Goal: Information Seeking & Learning: Learn about a topic

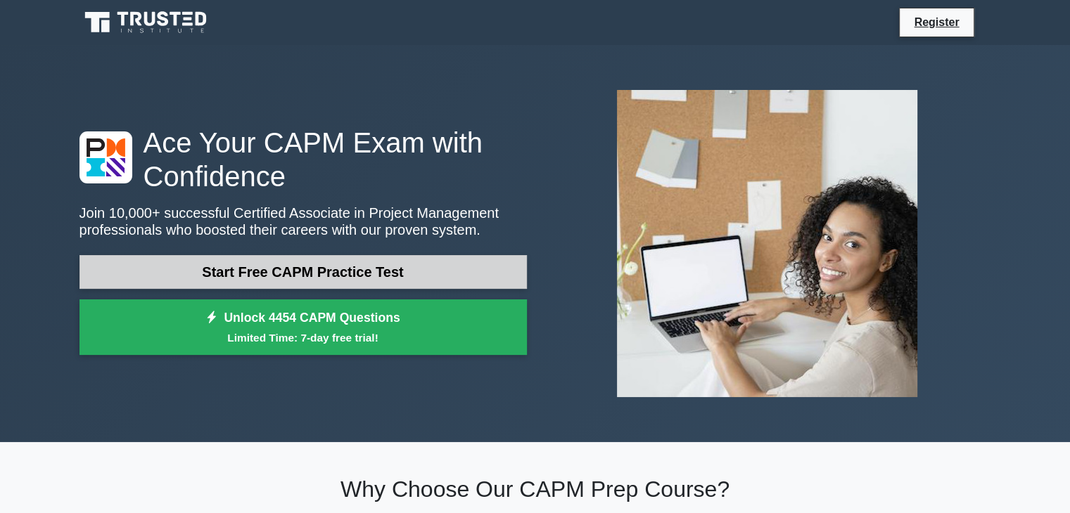
click at [350, 266] on link "Start Free CAPM Practice Test" at bounding box center [302, 272] width 447 height 34
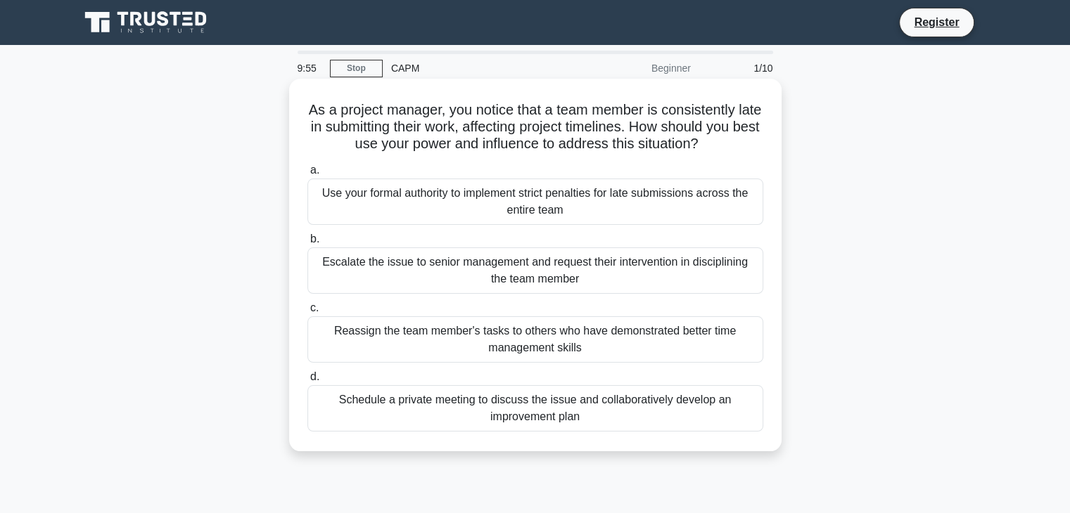
click at [454, 192] on div "Use your formal authority to implement strict penalties for late submissions ac…" at bounding box center [535, 202] width 456 height 46
click at [307, 175] on input "a. Use your formal authority to implement strict penalties for late submissions…" at bounding box center [307, 170] width 0 height 9
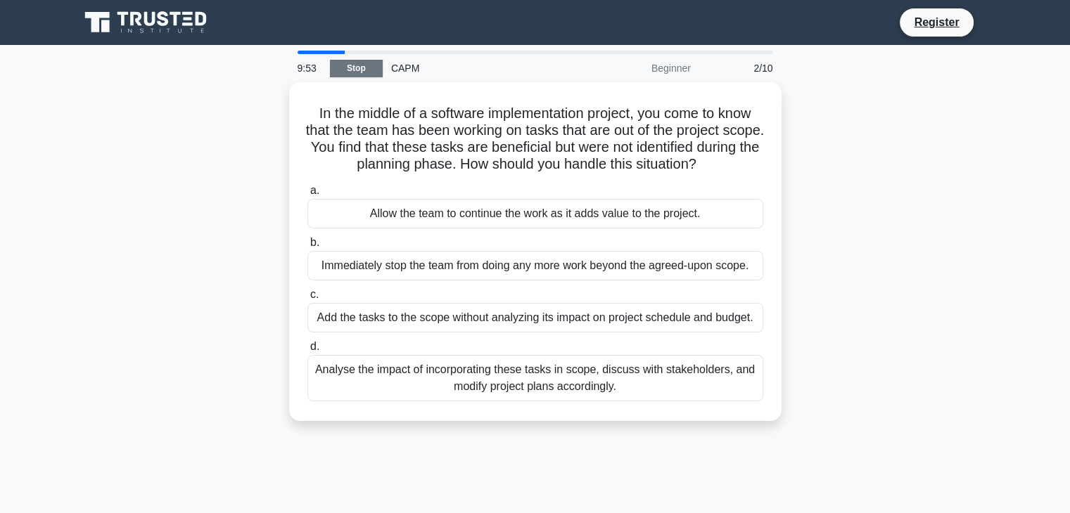
click at [376, 71] on link "Stop" at bounding box center [356, 69] width 53 height 18
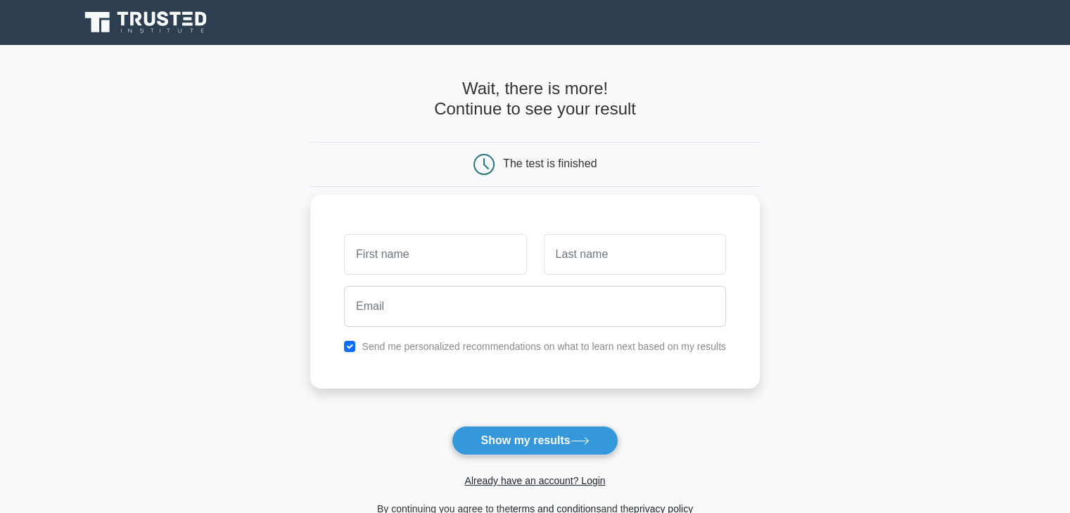
click at [451, 253] on input "text" at bounding box center [435, 254] width 182 height 41
type input "aa"
click at [558, 256] on input "text" at bounding box center [635, 254] width 182 height 41
type input "vv"
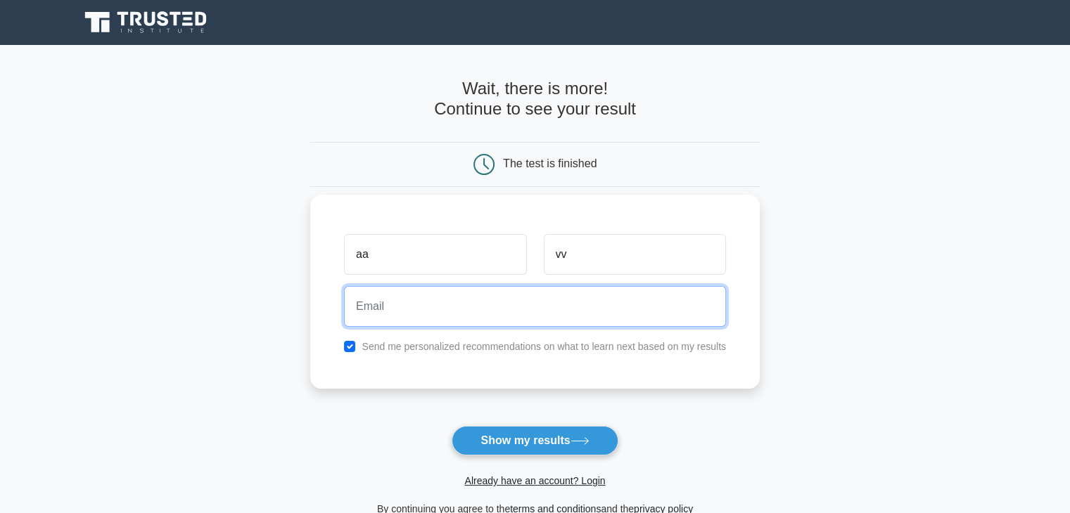
click at [534, 305] on input "email" at bounding box center [535, 306] width 382 height 41
type input "abdobelal360@gmail.com"
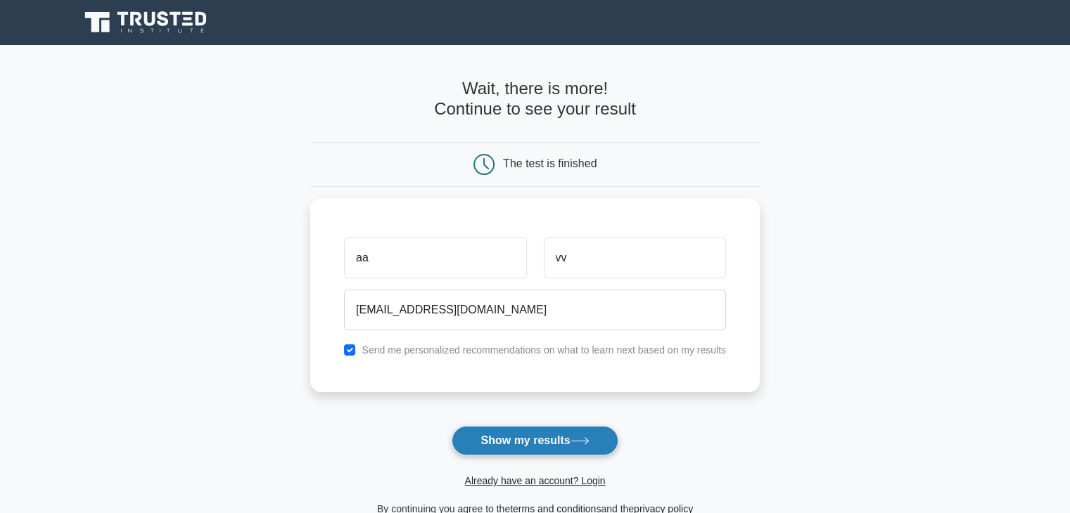
click at [528, 433] on button "Show my results" at bounding box center [535, 441] width 166 height 30
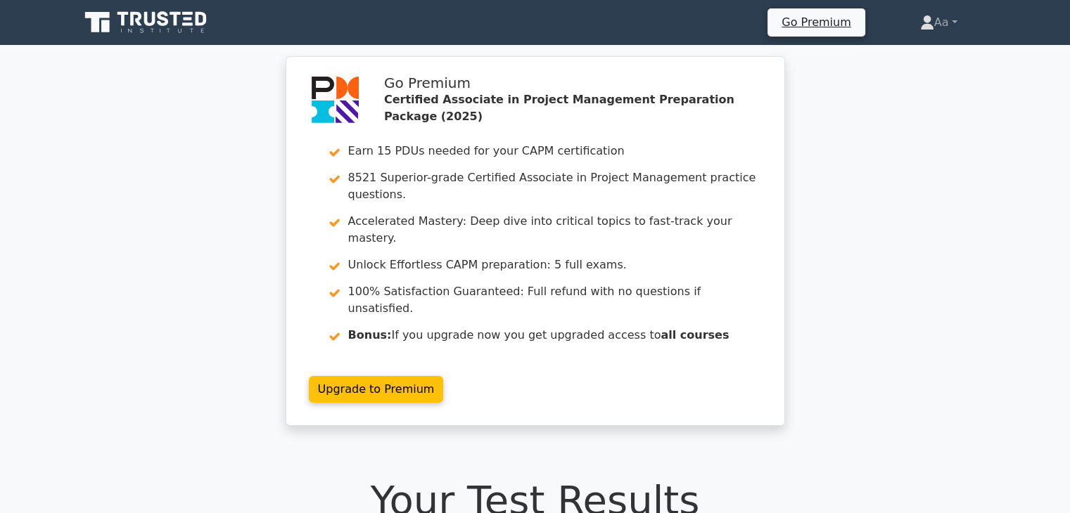
click at [188, 29] on icon at bounding box center [146, 22] width 135 height 27
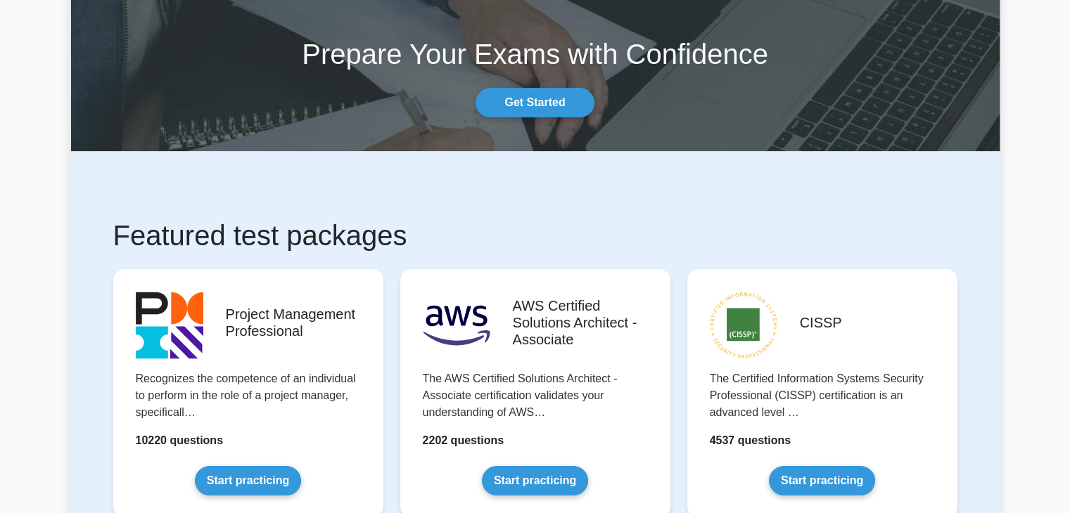
scroll to position [59, 0]
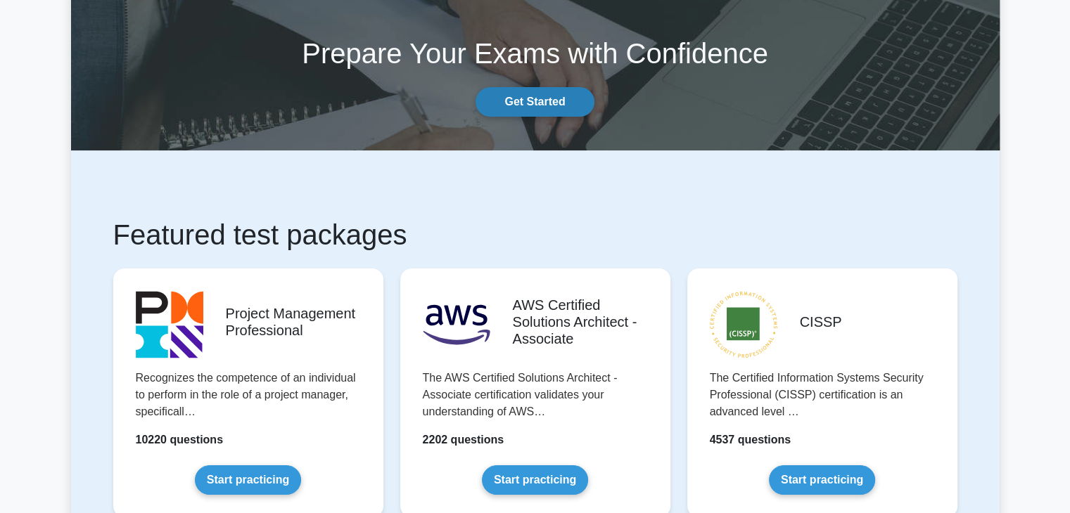
click at [520, 100] on link "Get Started" at bounding box center [534, 102] width 118 height 30
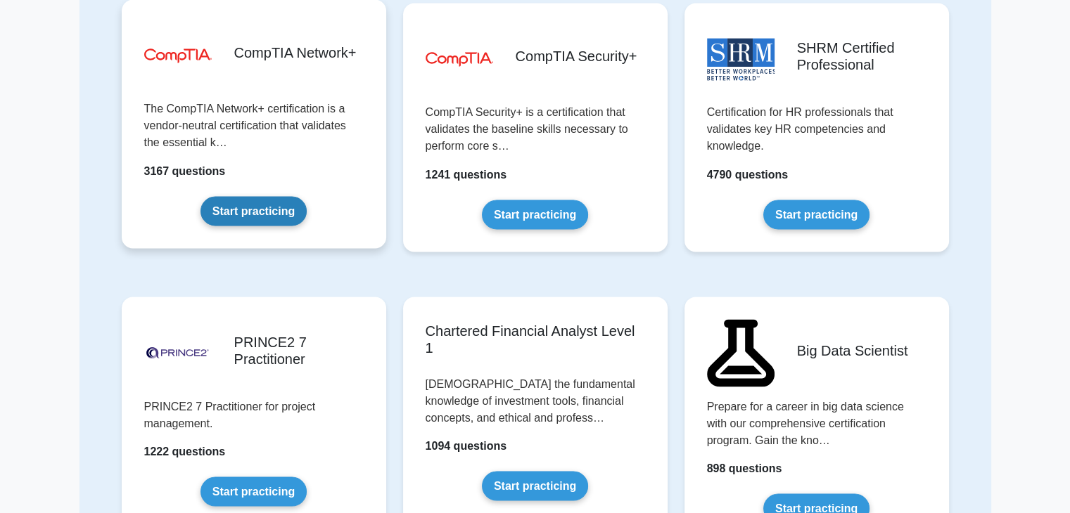
scroll to position [2515, 0]
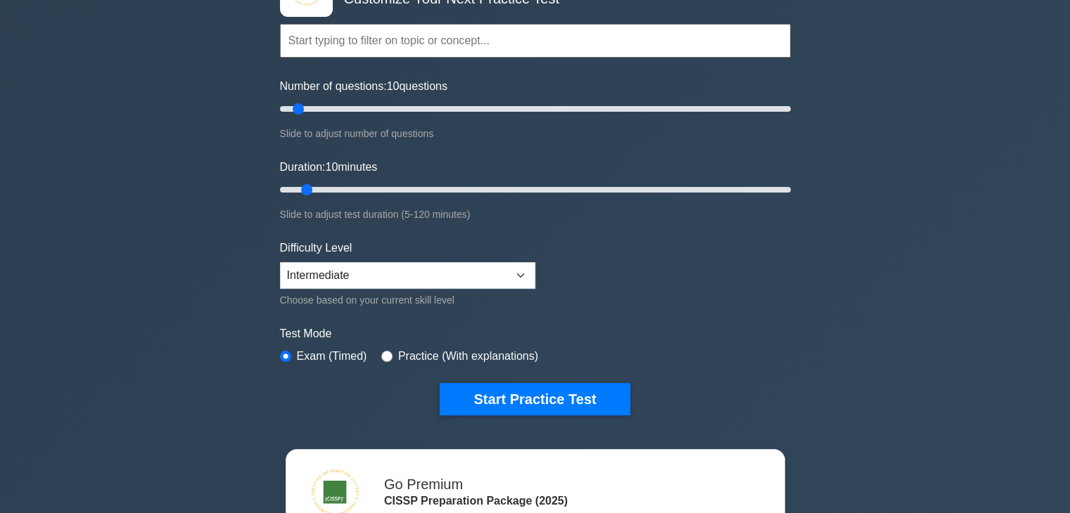
scroll to position [118, 0]
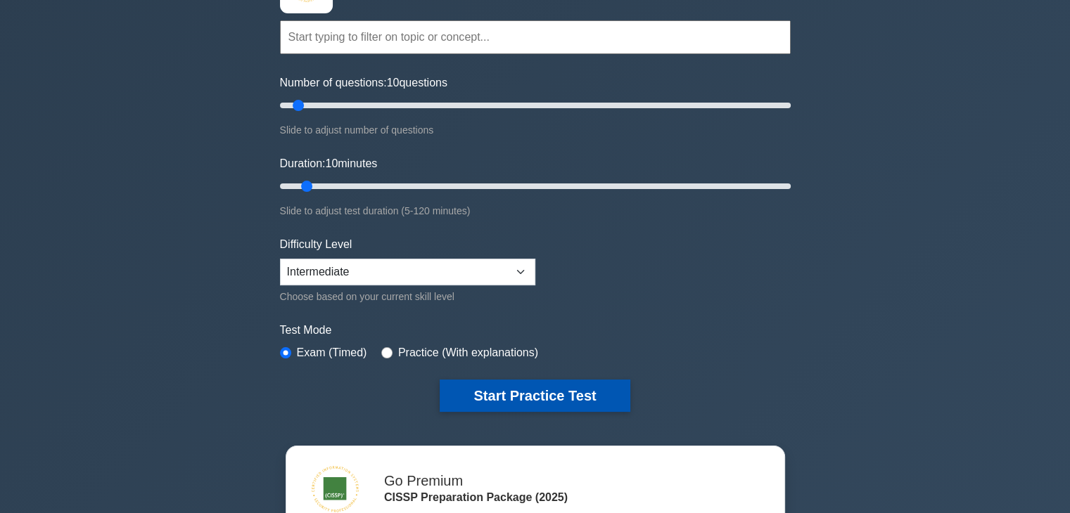
click at [591, 386] on button "Start Practice Test" at bounding box center [535, 396] width 190 height 32
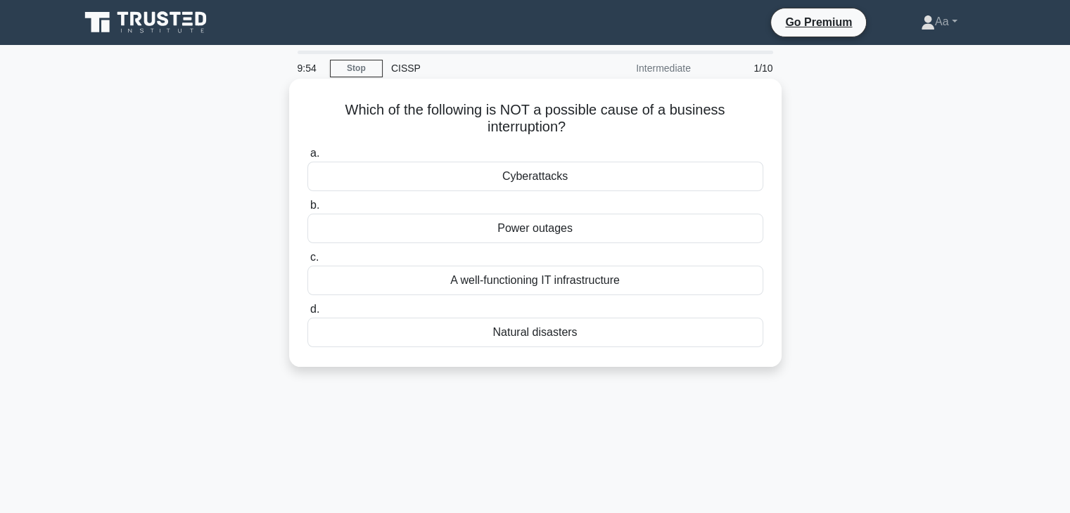
click at [537, 228] on div "Power outages" at bounding box center [535, 229] width 456 height 30
click at [307, 210] on input "b. Power outages" at bounding box center [307, 205] width 0 height 9
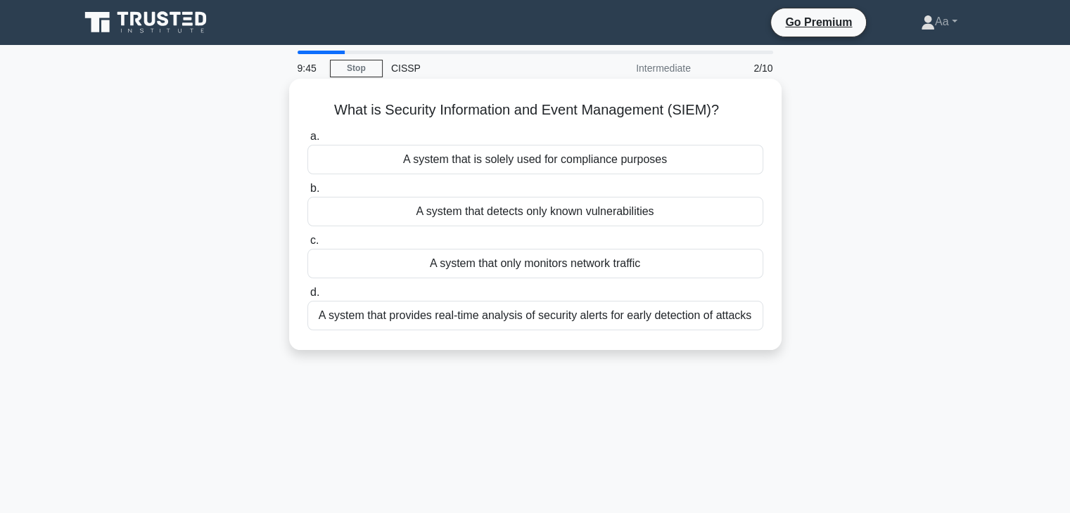
click at [571, 216] on div "A system that detects only known vulnerabilities" at bounding box center [535, 212] width 456 height 30
click at [307, 193] on input "b. A system that detects only known vulnerabilities" at bounding box center [307, 188] width 0 height 9
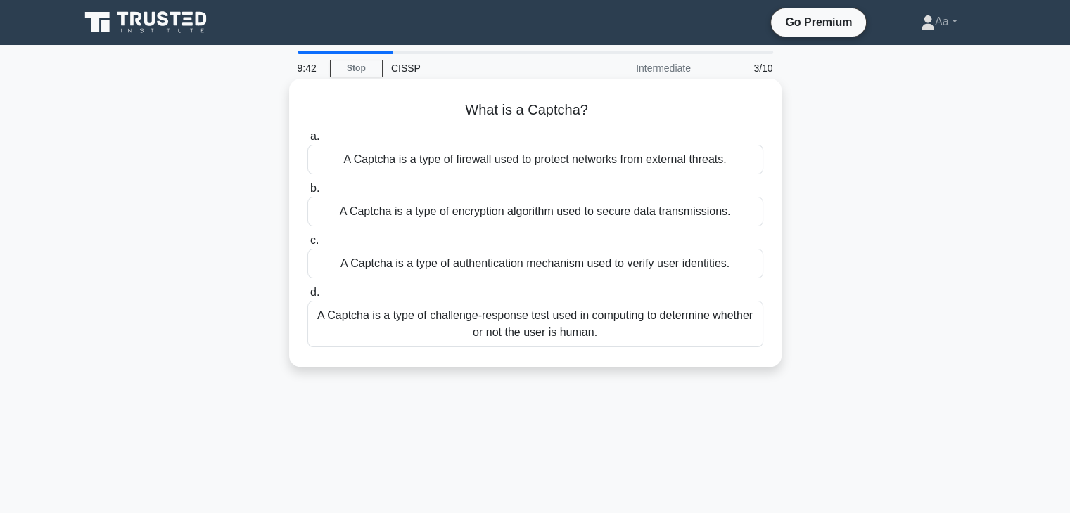
click at [543, 151] on div "A Captcha is a type of firewall used to protect networks from external threats." at bounding box center [535, 160] width 456 height 30
click at [307, 141] on input "a. A Captcha is a type of firewall used to protect networks from external threa…" at bounding box center [307, 136] width 0 height 9
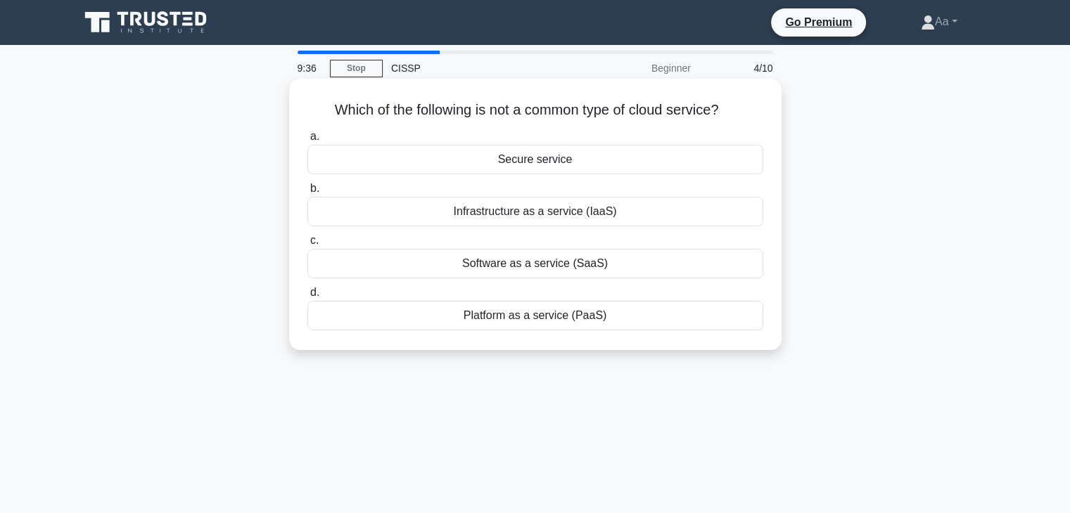
click at [549, 158] on div "Secure service" at bounding box center [535, 160] width 456 height 30
click at [307, 141] on input "a. Secure service" at bounding box center [307, 136] width 0 height 9
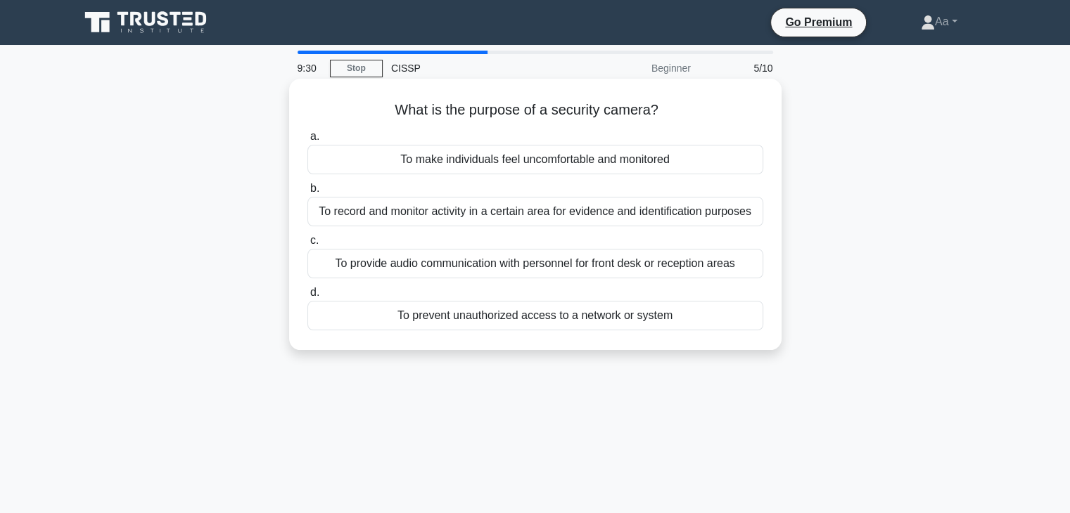
click at [577, 325] on div "To prevent unauthorized access to a network or system" at bounding box center [535, 316] width 456 height 30
click at [307, 297] on input "d. To prevent unauthorized access to a network or system" at bounding box center [307, 292] width 0 height 9
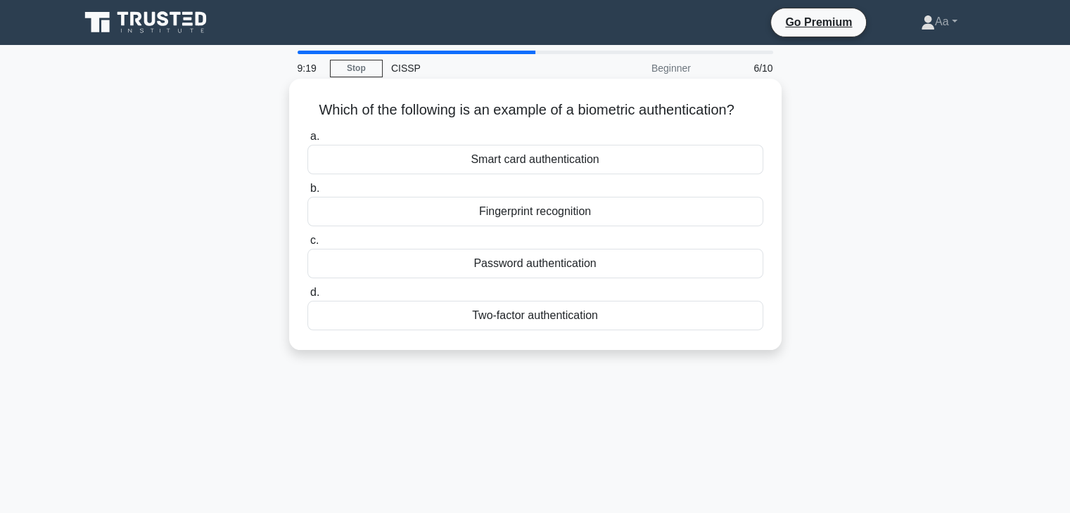
click at [568, 331] on div "Two-factor authentication" at bounding box center [535, 316] width 456 height 30
click at [307, 297] on input "d. Two-factor authentication" at bounding box center [307, 292] width 0 height 9
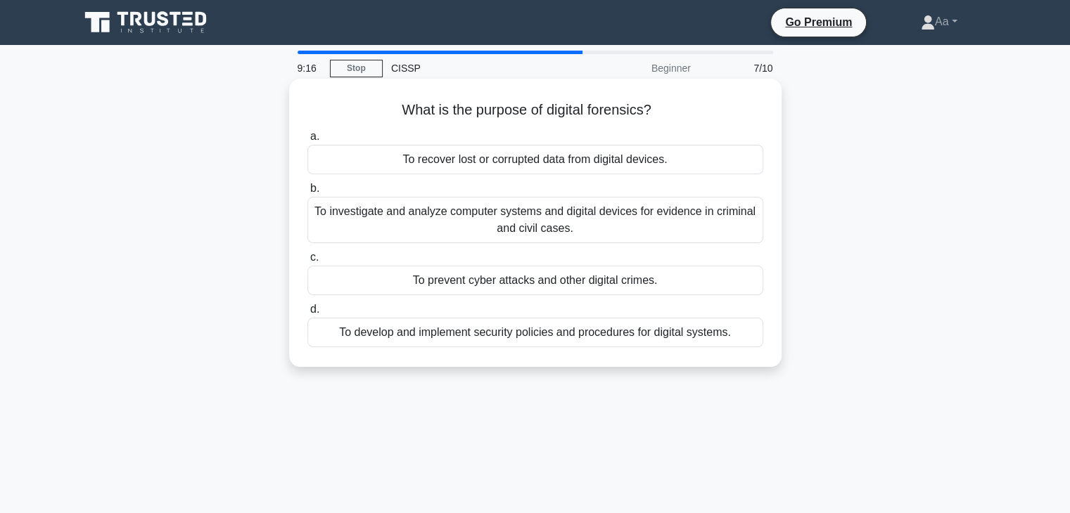
click at [556, 280] on div "To prevent cyber attacks and other digital crimes." at bounding box center [535, 281] width 456 height 30
click at [307, 262] on input "c. To prevent cyber attacks and other digital crimes." at bounding box center [307, 257] width 0 height 9
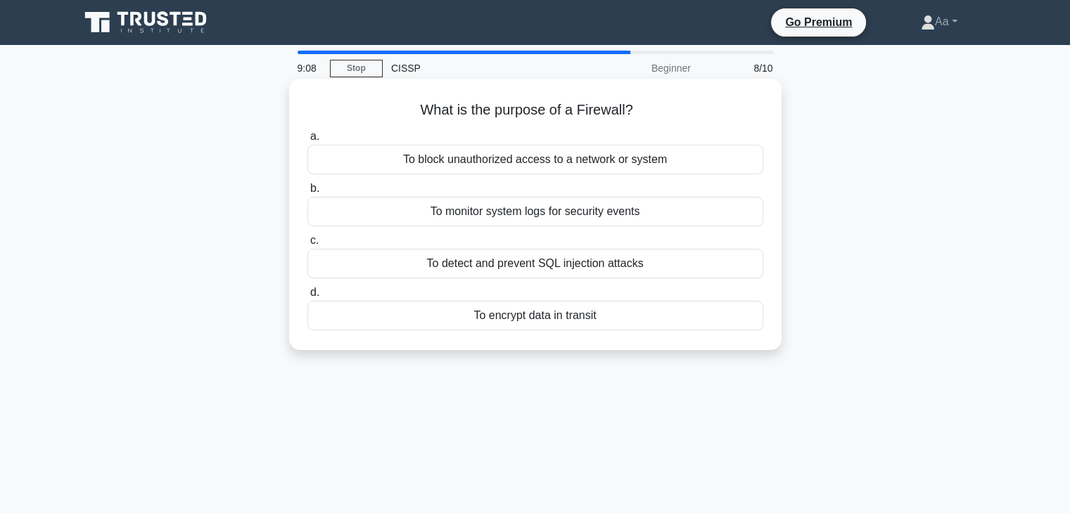
click at [539, 158] on div "To block unauthorized access to a network or system" at bounding box center [535, 160] width 456 height 30
click at [307, 141] on input "a. To block unauthorized access to a network or system" at bounding box center [307, 136] width 0 height 9
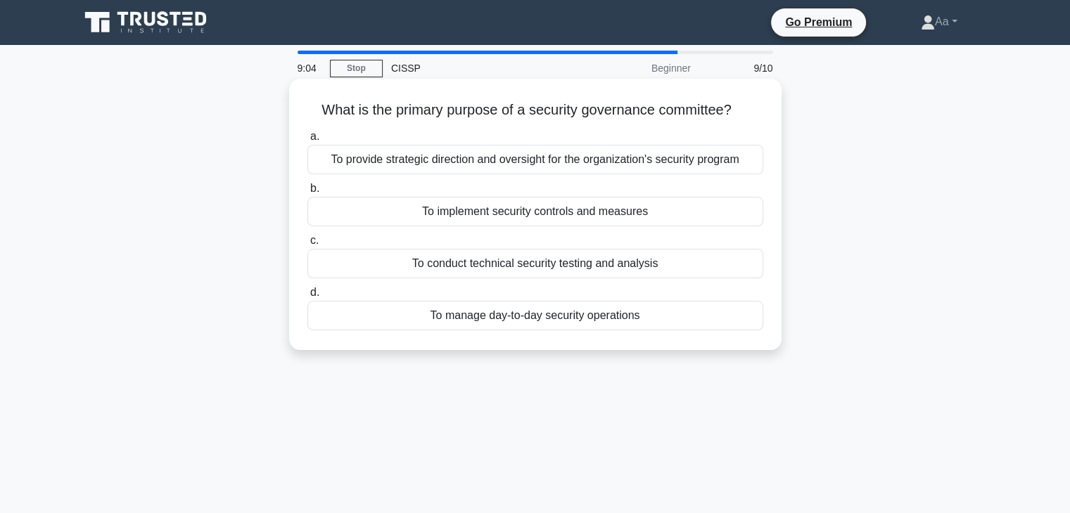
click at [478, 168] on div "To provide strategic direction and oversight for the organization's security pr…" at bounding box center [535, 160] width 456 height 30
click at [307, 141] on input "a. To provide strategic direction and oversight for the organization's security…" at bounding box center [307, 136] width 0 height 9
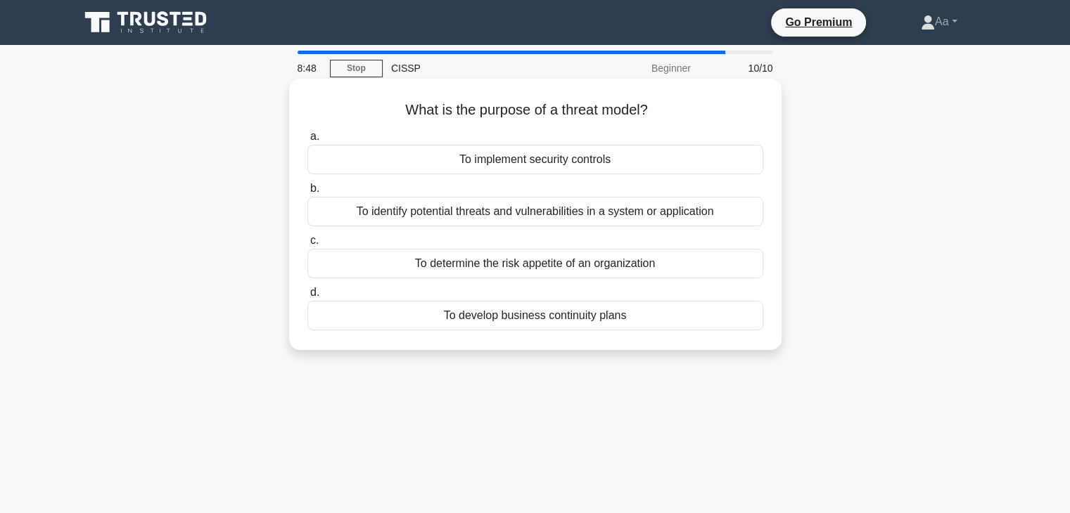
click at [609, 211] on div "To identify potential threats and vulnerabilities in a system or application" at bounding box center [535, 212] width 456 height 30
click at [307, 193] on input "b. To identify potential threats and vulnerabilities in a system or application" at bounding box center [307, 188] width 0 height 9
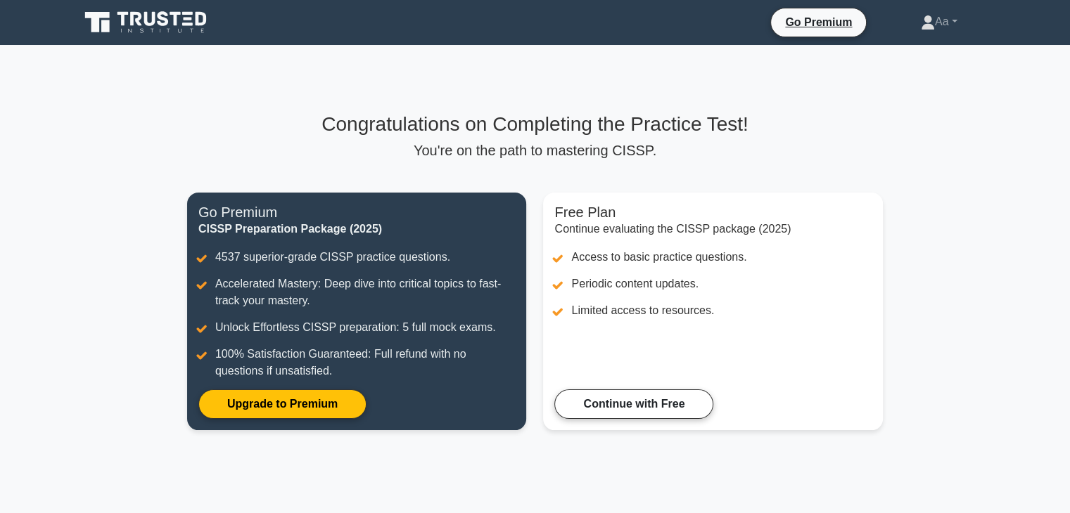
click at [658, 416] on link "Continue with Free" at bounding box center [633, 405] width 159 height 30
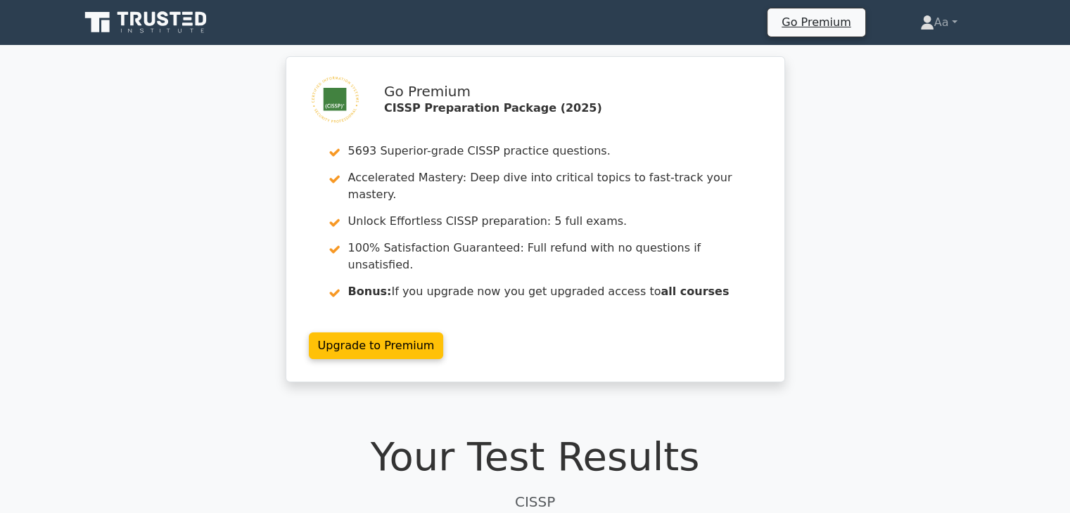
click at [544, 434] on h1 "Your Test Results" at bounding box center [534, 456] width 911 height 47
click at [532, 492] on p "CISSP" at bounding box center [534, 502] width 911 height 21
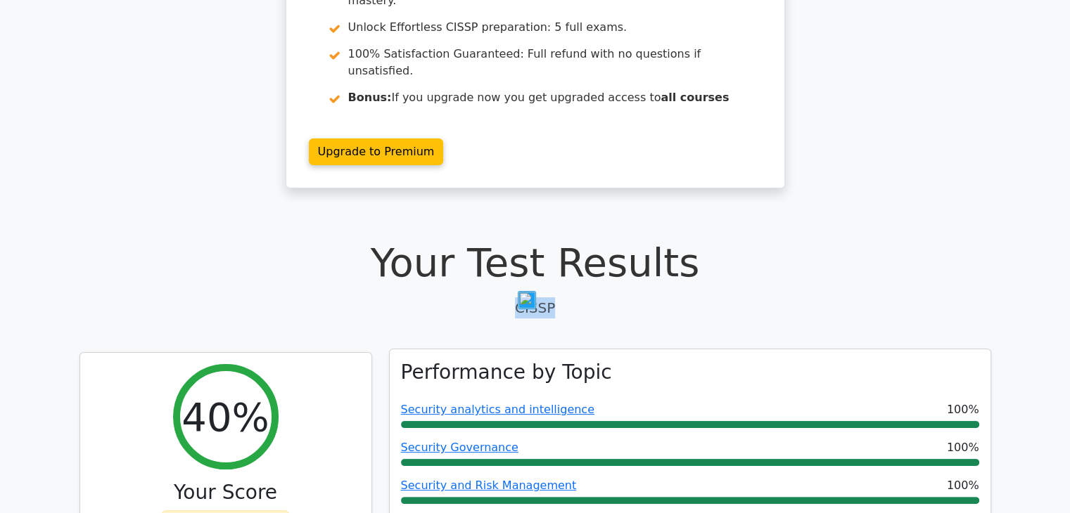
scroll to position [196, 0]
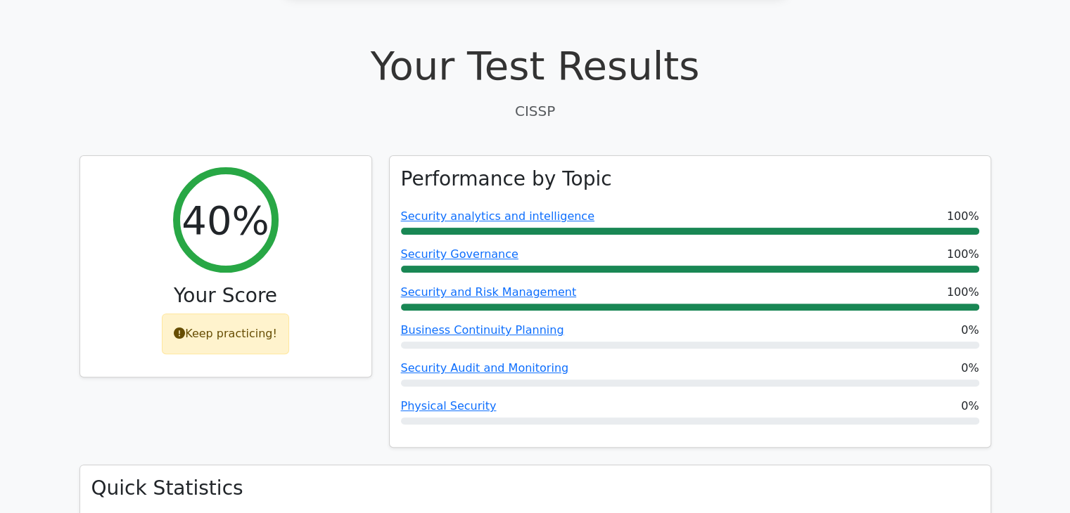
scroll to position [390, 0]
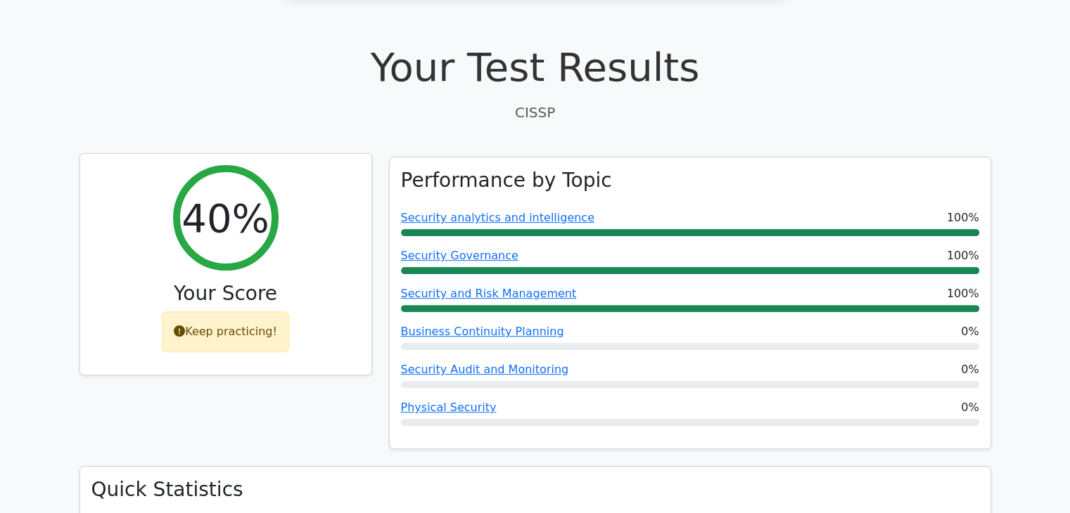
click at [249, 312] on div "Keep practicing!" at bounding box center [225, 332] width 127 height 41
click at [316, 282] on h3 "Your Score" at bounding box center [225, 294] width 269 height 24
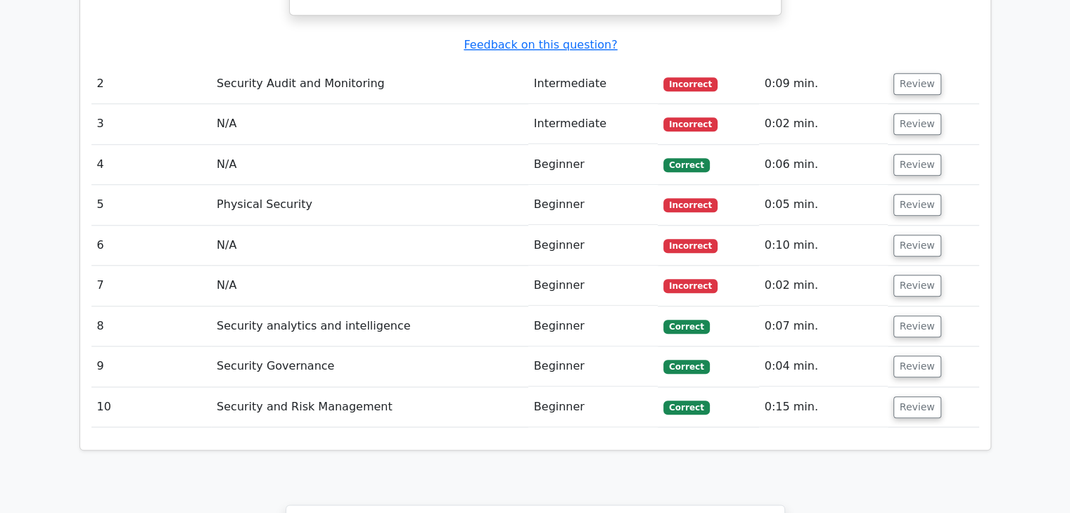
scroll to position [1529, 0]
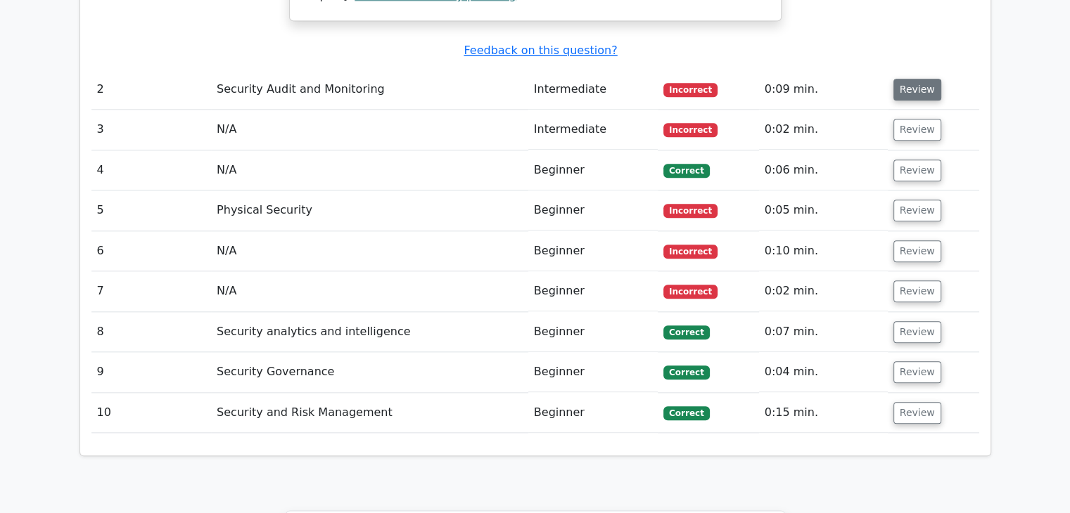
click at [917, 79] on button "Review" at bounding box center [917, 90] width 48 height 22
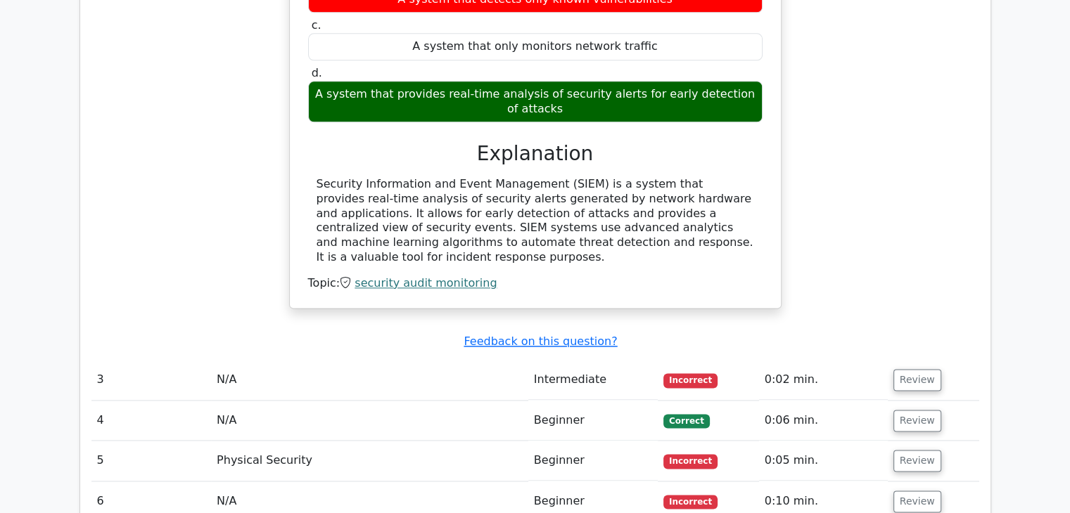
scroll to position [1774, 0]
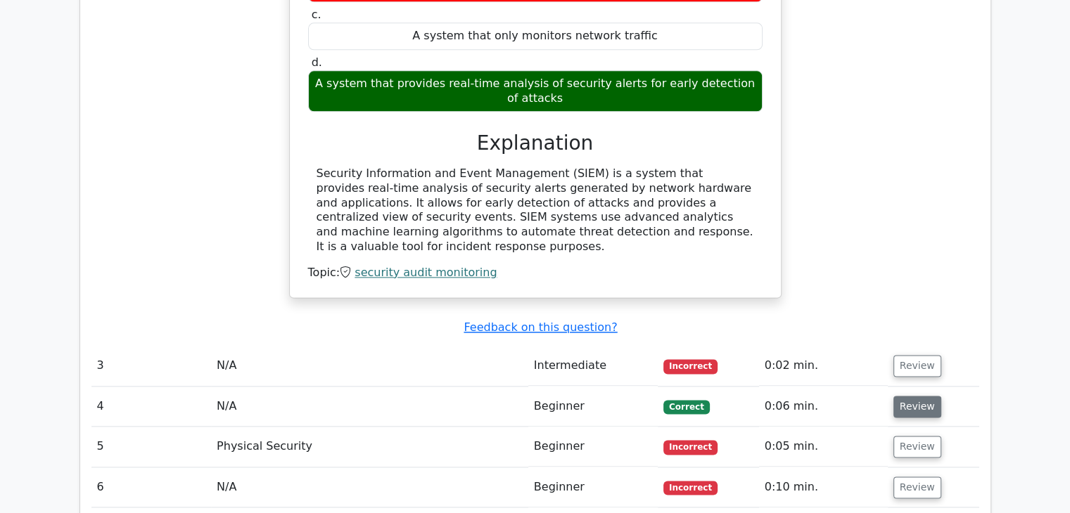
click at [905, 396] on button "Review" at bounding box center [917, 407] width 48 height 22
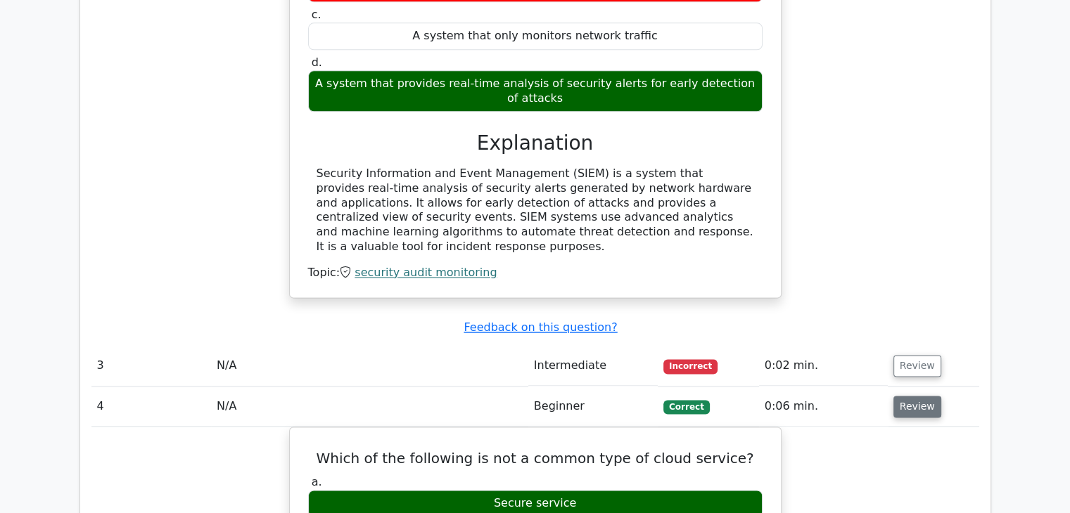
click at [917, 396] on button "Review" at bounding box center [917, 407] width 48 height 22
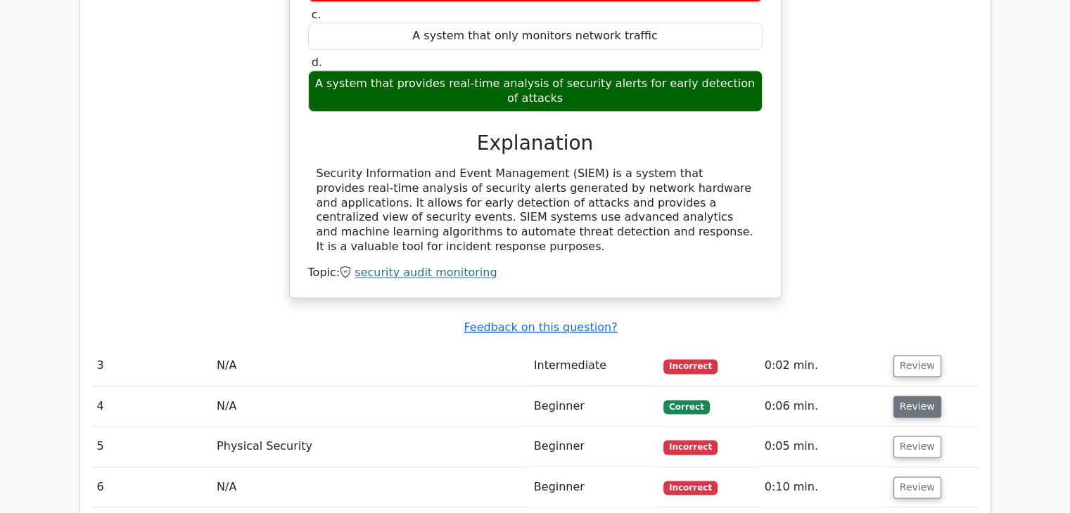
click at [917, 396] on button "Review" at bounding box center [917, 407] width 48 height 22
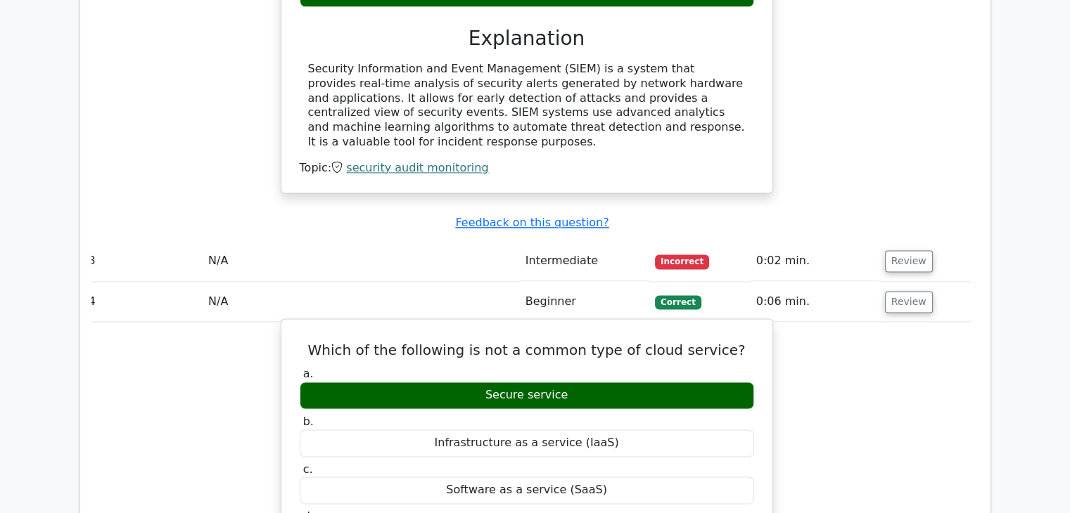
scroll to position [1906, 0]
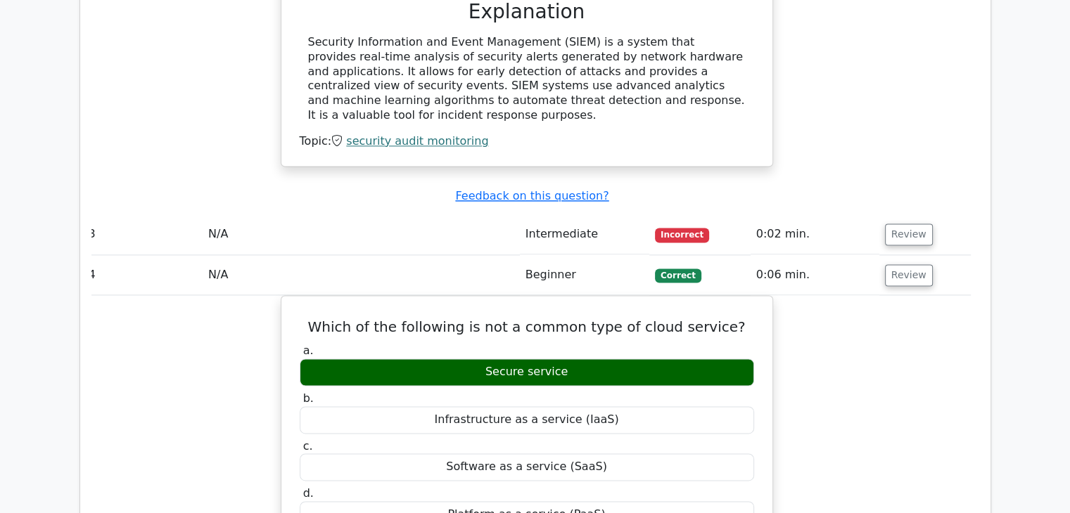
click at [923, 255] on td "Review" at bounding box center [924, 275] width 91 height 40
click at [911, 264] on button "Review" at bounding box center [909, 275] width 48 height 22
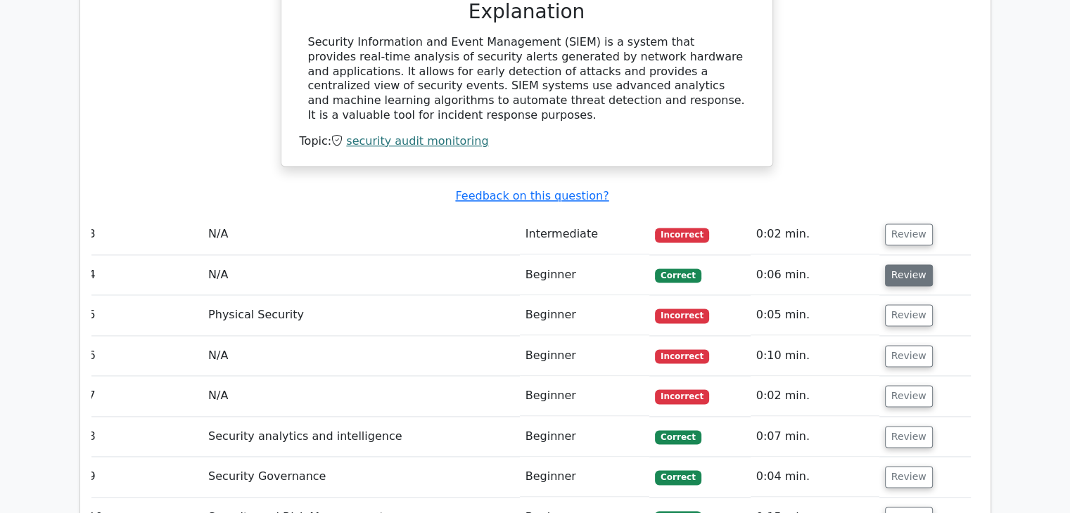
click at [911, 264] on button "Review" at bounding box center [909, 275] width 48 height 22
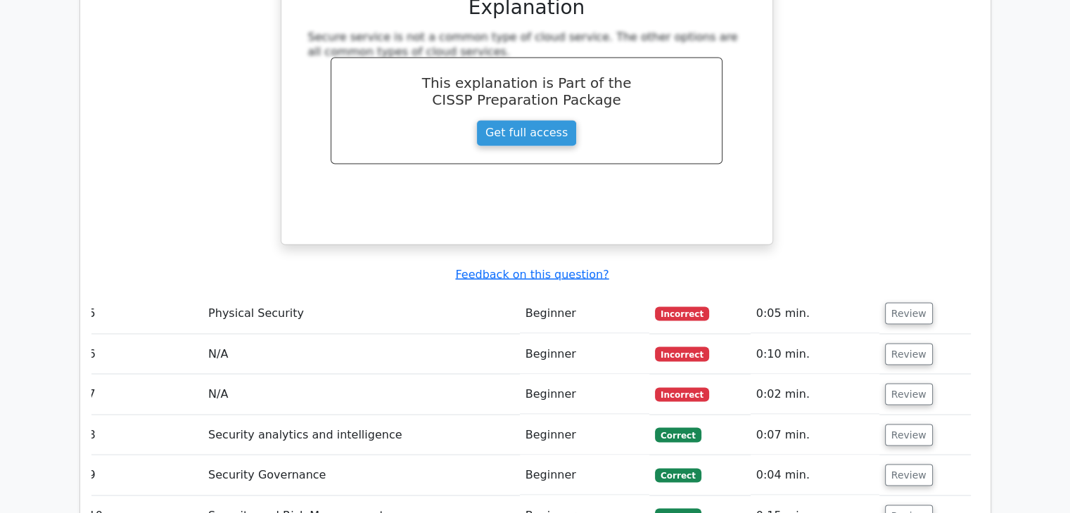
scroll to position [2462, 0]
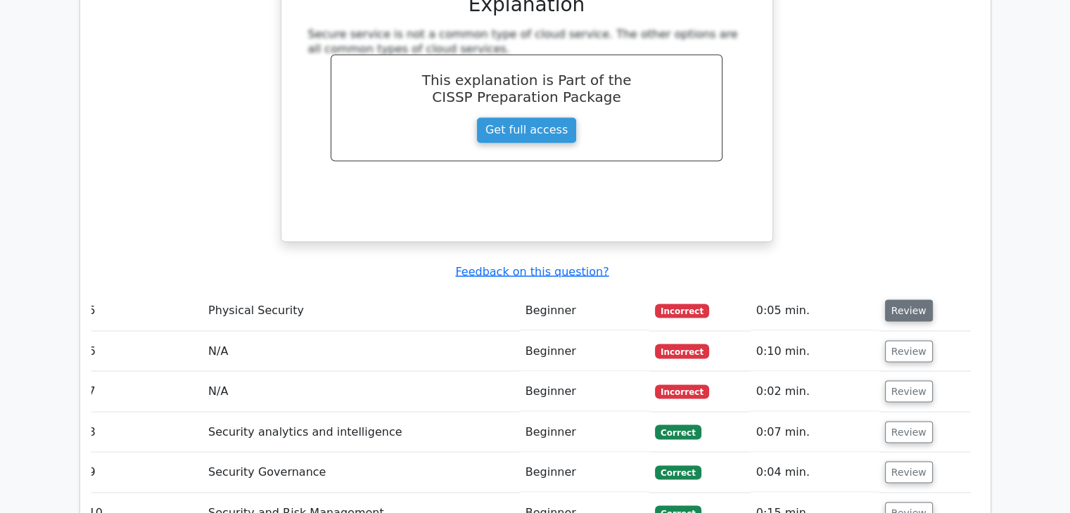
click at [916, 300] on button "Review" at bounding box center [909, 311] width 48 height 22
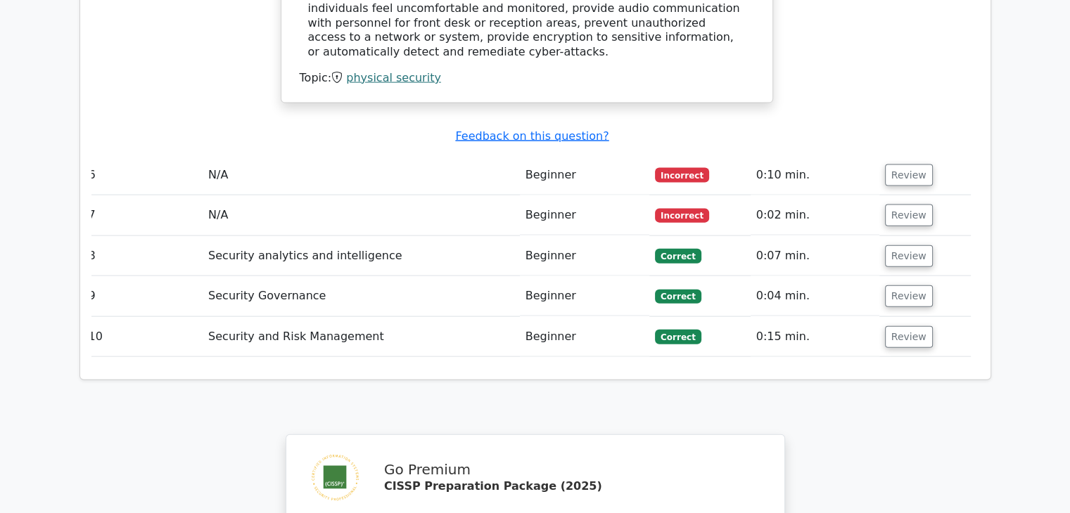
scroll to position [3156, 0]
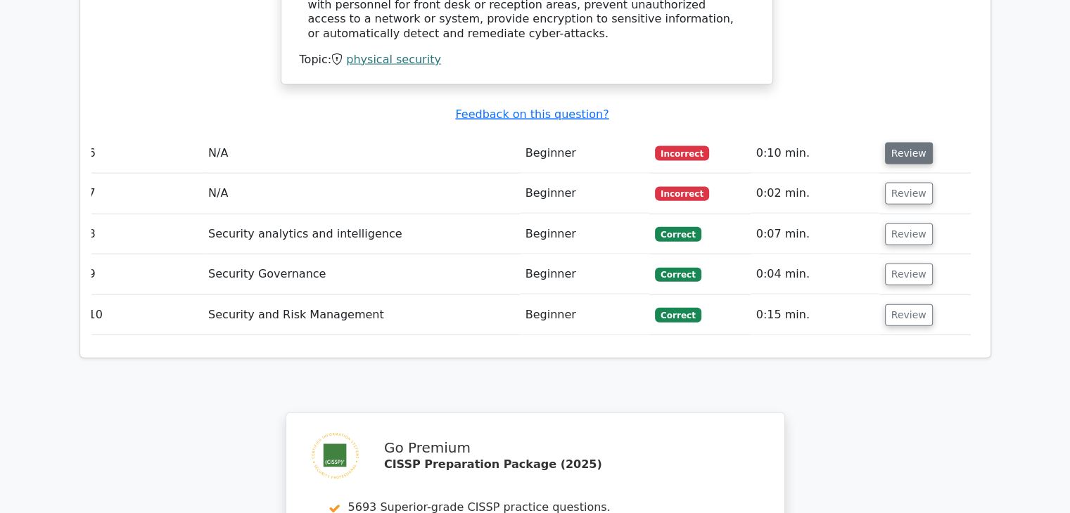
click at [915, 143] on button "Review" at bounding box center [909, 154] width 48 height 22
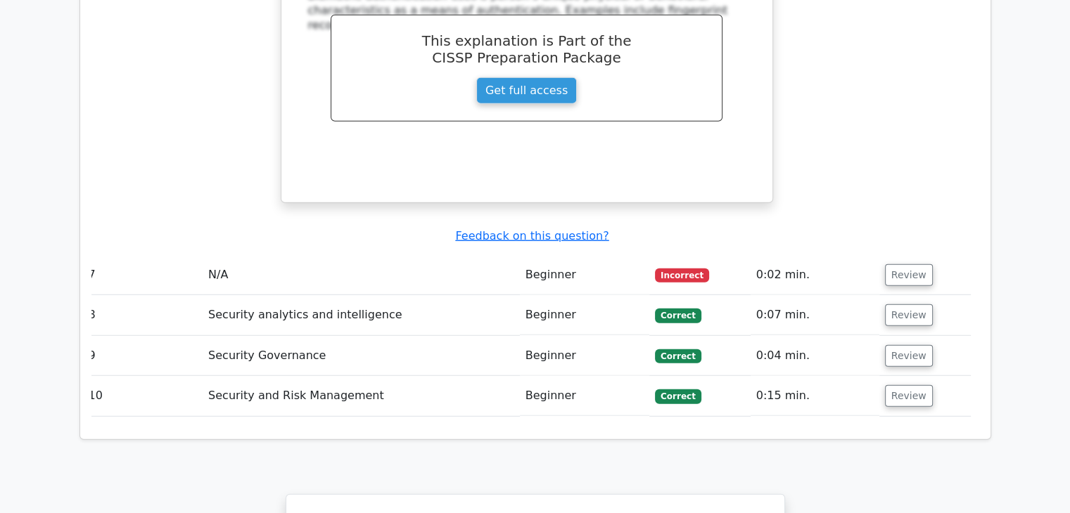
scroll to position [0, 0]
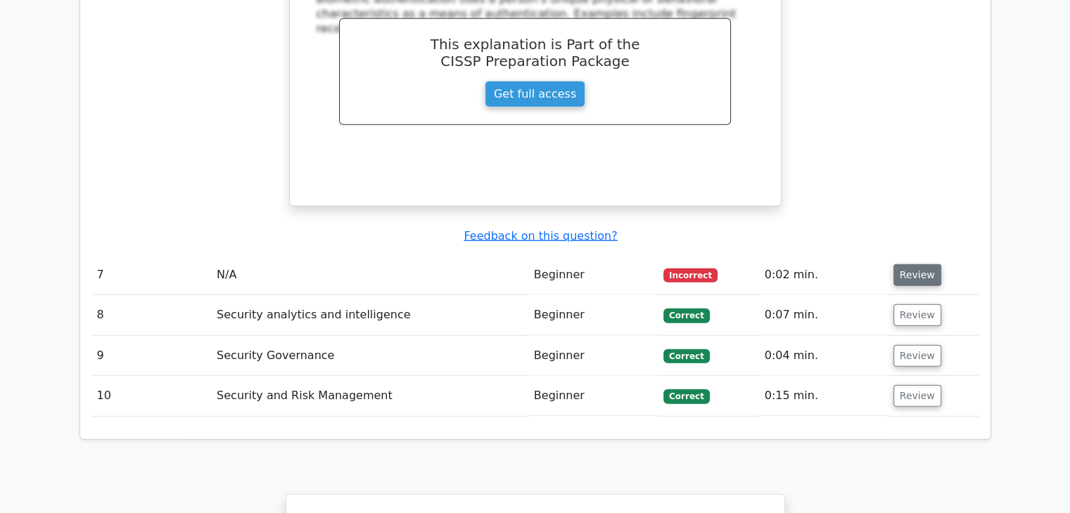
click at [917, 264] on button "Review" at bounding box center [917, 275] width 48 height 22
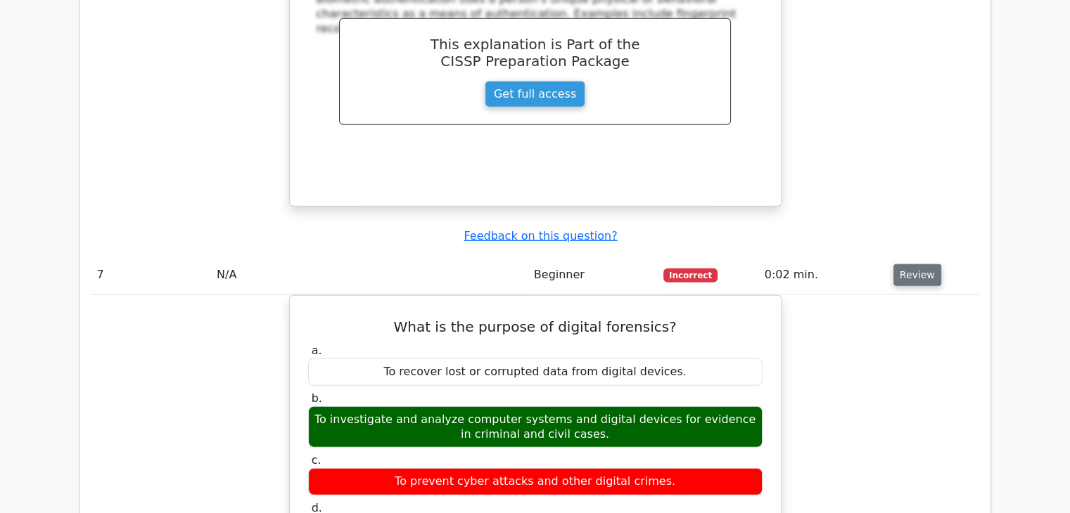
click at [917, 264] on button "Review" at bounding box center [917, 275] width 48 height 22
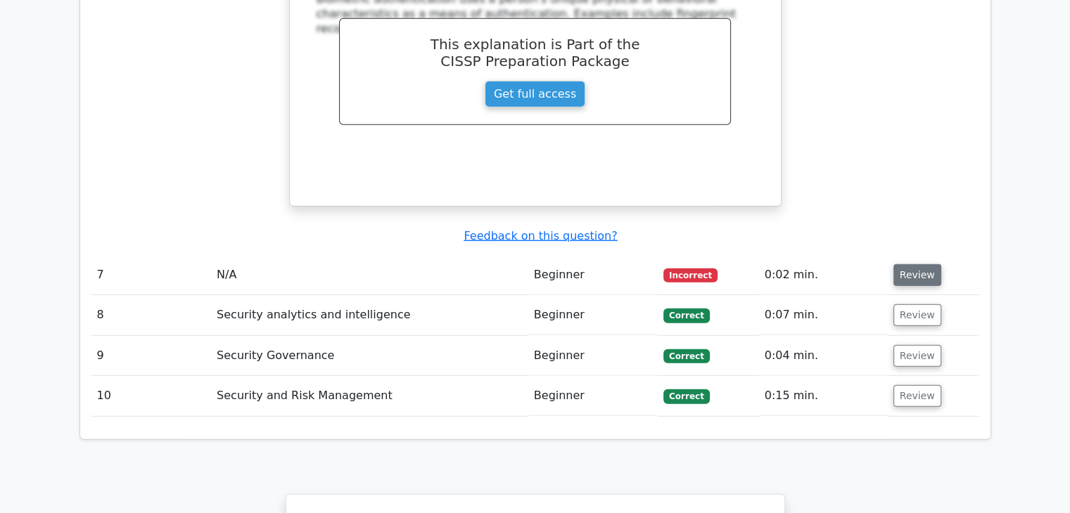
click at [917, 264] on button "Review" at bounding box center [917, 275] width 48 height 22
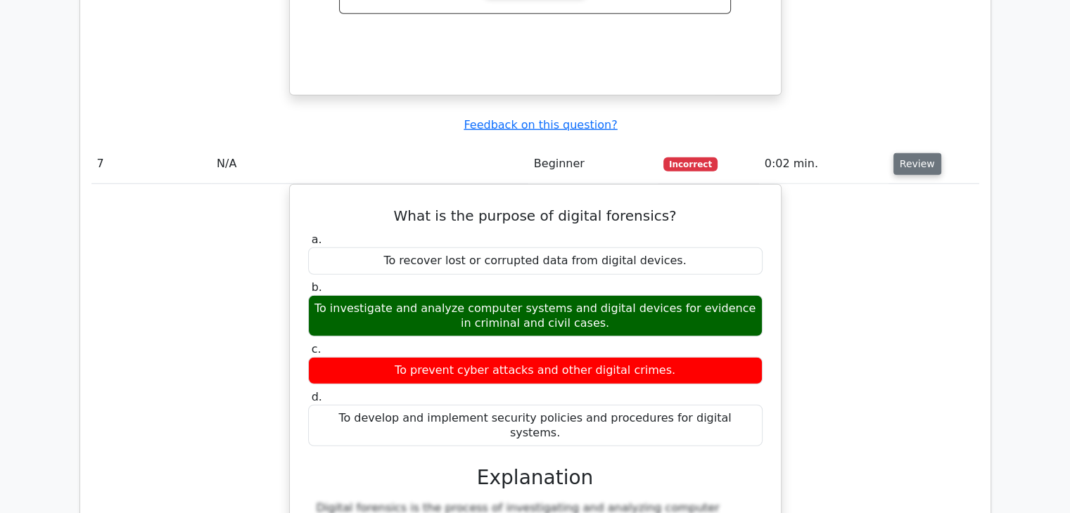
scroll to position [3754, 0]
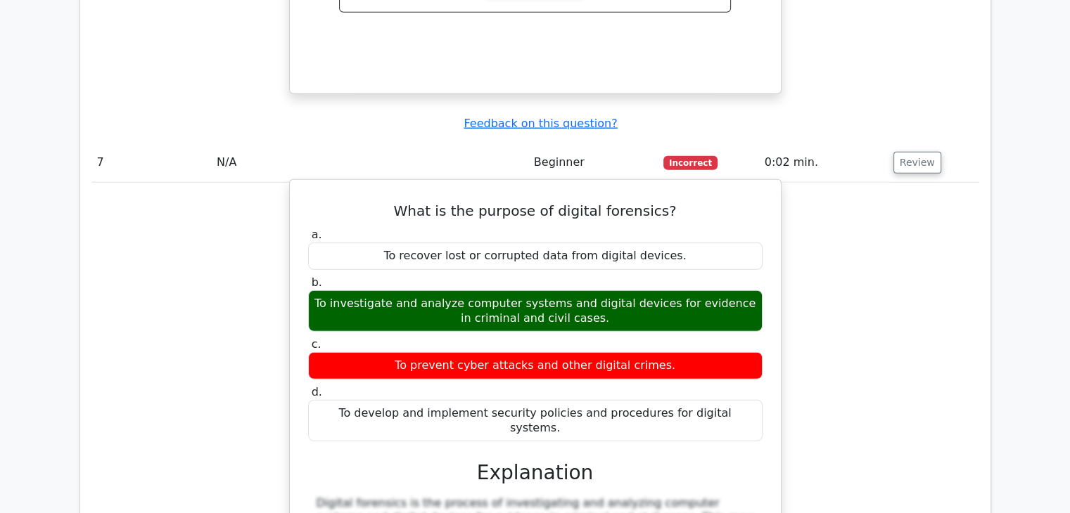
click at [627, 203] on h5 "What is the purpose of digital forensics?" at bounding box center [535, 211] width 457 height 17
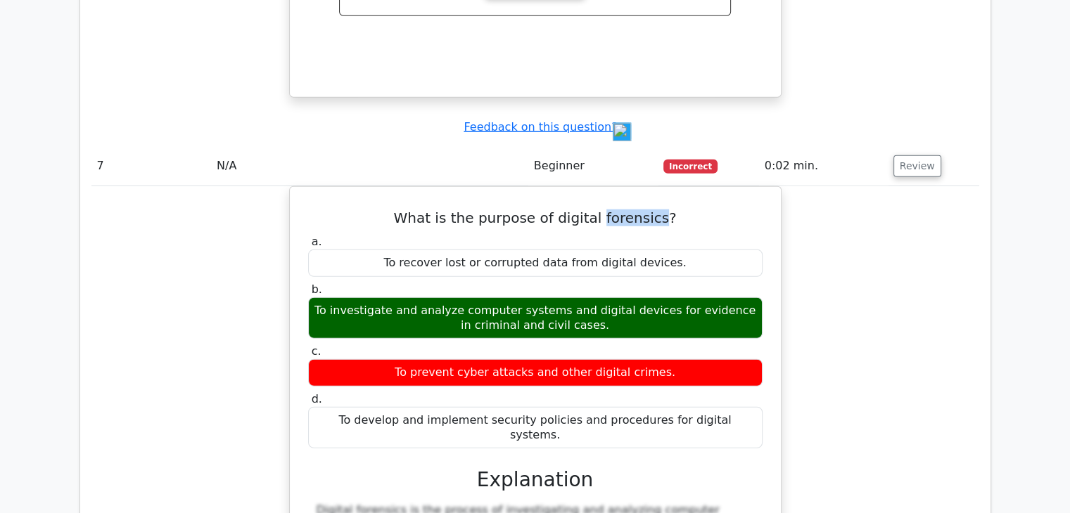
click at [620, 139] on img at bounding box center [622, 132] width 18 height 18
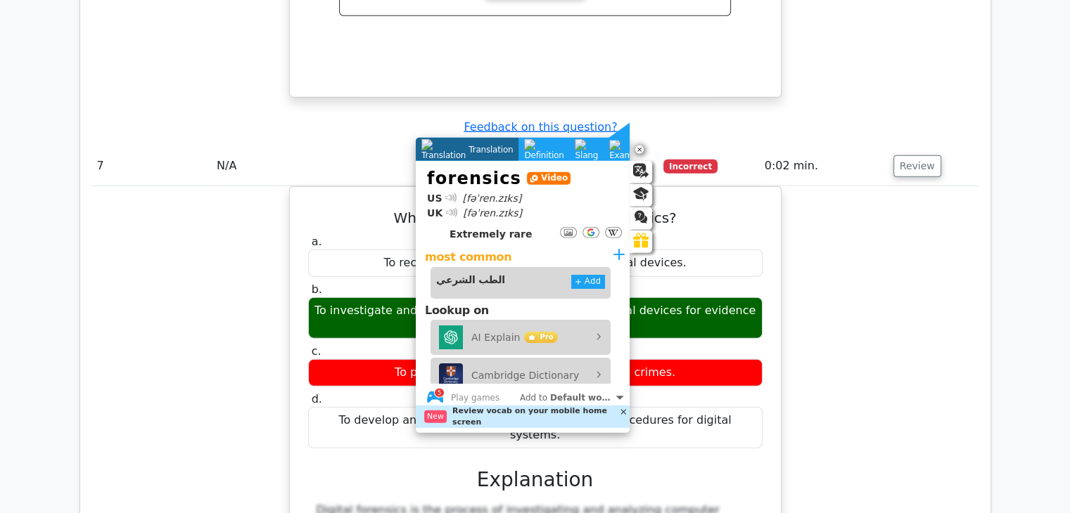
click at [447, 197] on div at bounding box center [451, 197] width 8 height 8
click at [639, 149] on icon at bounding box center [639, 150] width 4 height 4
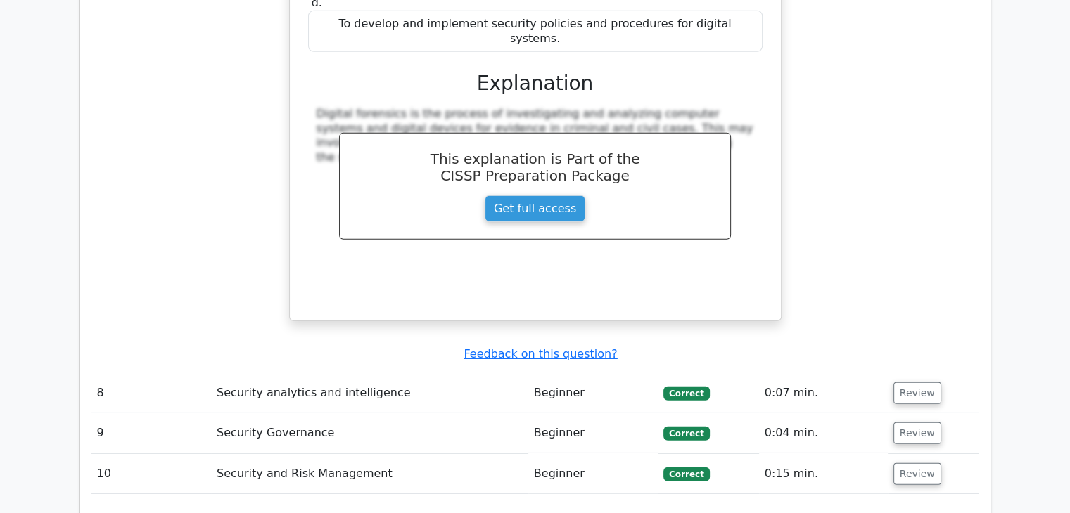
scroll to position [4176, 0]
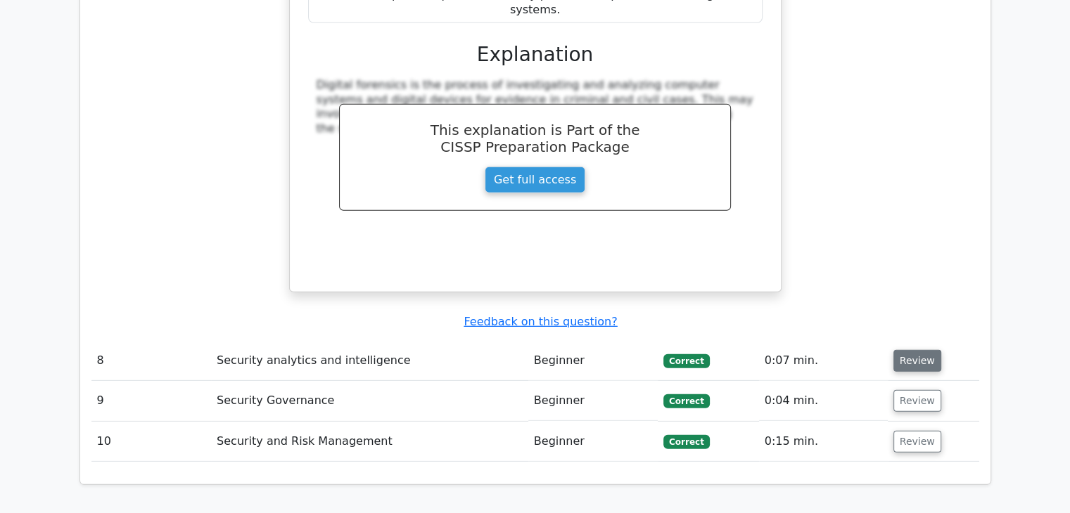
click at [900, 350] on button "Review" at bounding box center [917, 361] width 48 height 22
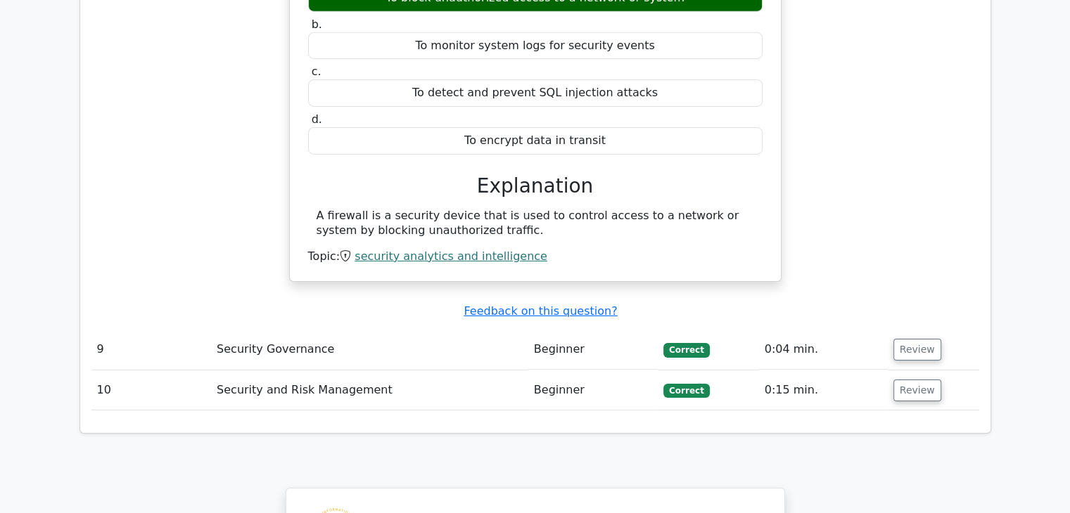
scroll to position [4637, 0]
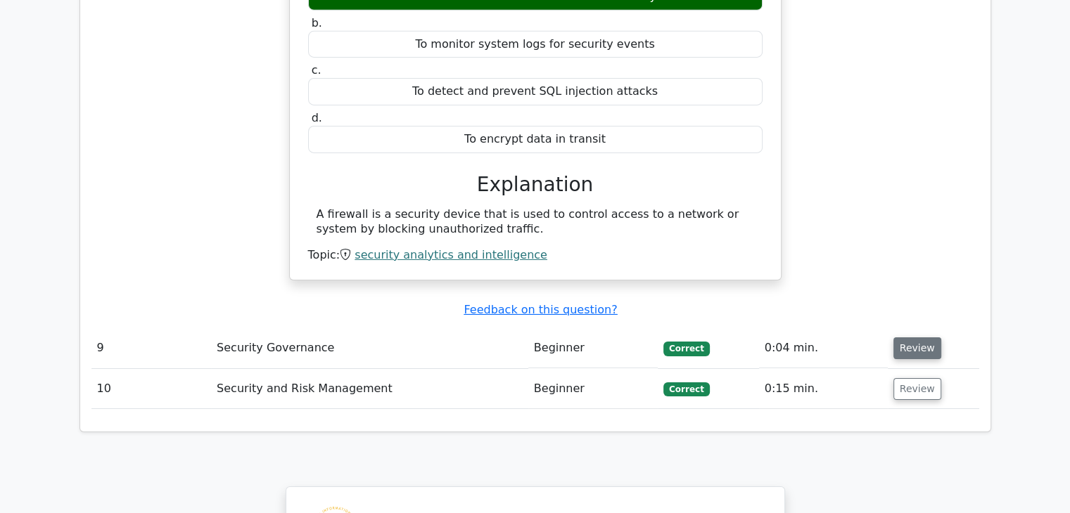
click at [908, 338] on button "Review" at bounding box center [917, 349] width 48 height 22
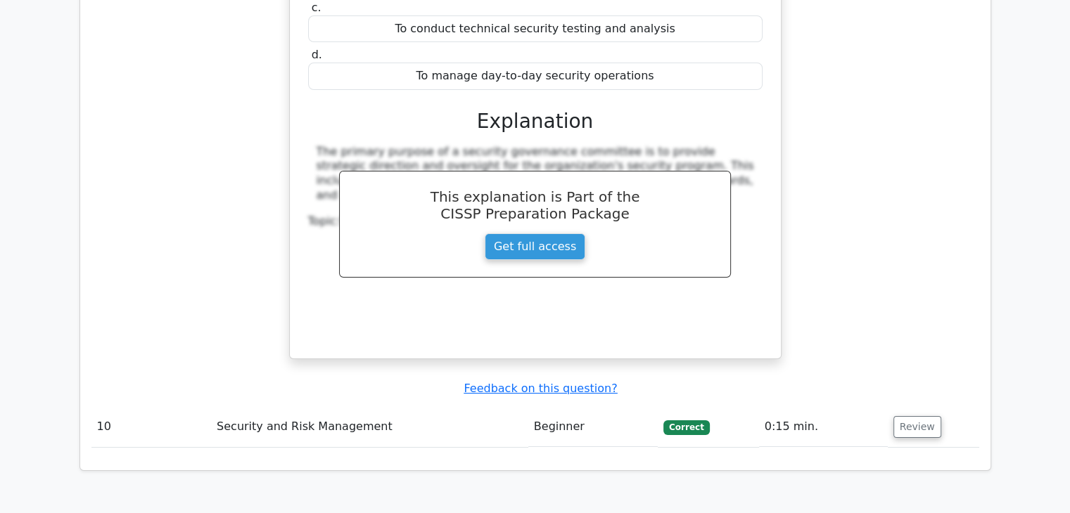
scroll to position [5186, 0]
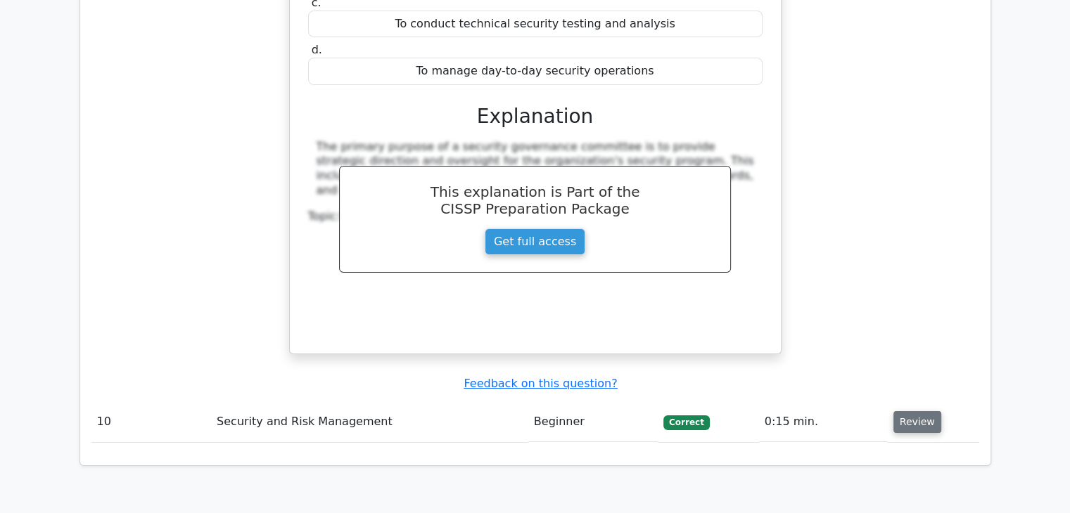
click at [930, 411] on button "Review" at bounding box center [917, 422] width 48 height 22
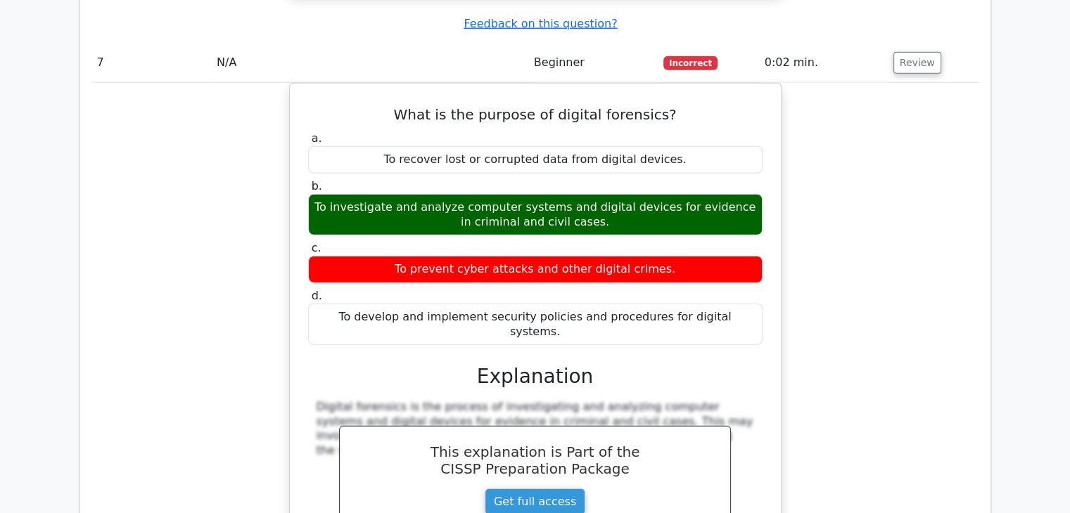
scroll to position [3691, 0]
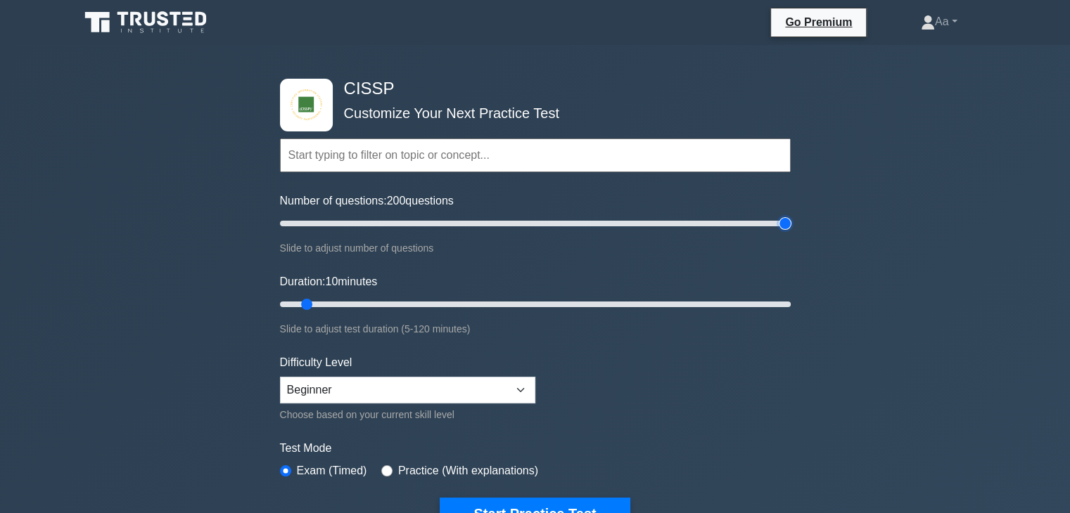
drag, startPoint x: 298, startPoint y: 224, endPoint x: 799, endPoint y: 232, distance: 500.8
type input "200"
click at [790, 232] on input "Number of questions: 200 questions" at bounding box center [535, 223] width 511 height 17
drag, startPoint x: 304, startPoint y: 305, endPoint x: 849, endPoint y: 256, distance: 547.2
type input "120"
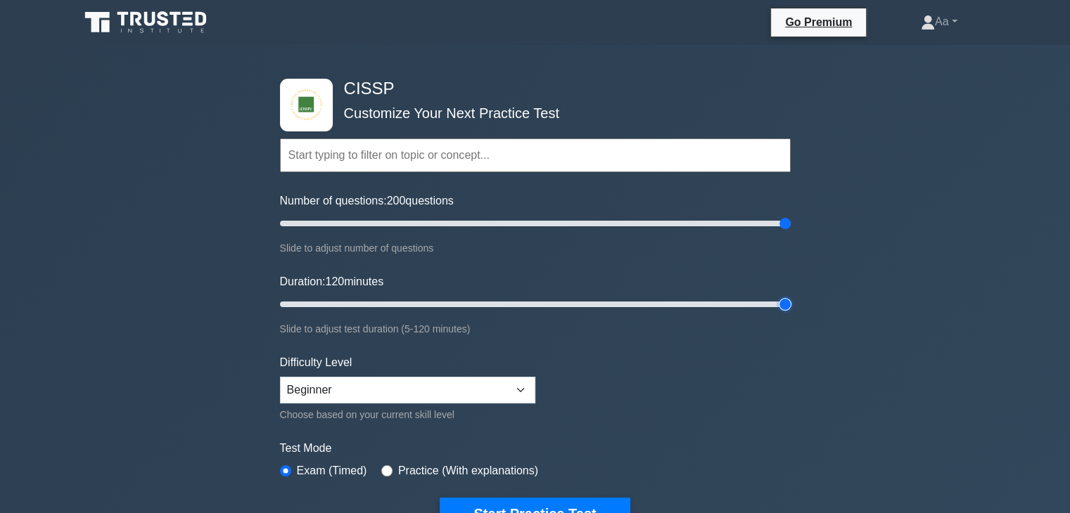
click at [790, 296] on input "Duration: 120 minutes" at bounding box center [535, 304] width 511 height 17
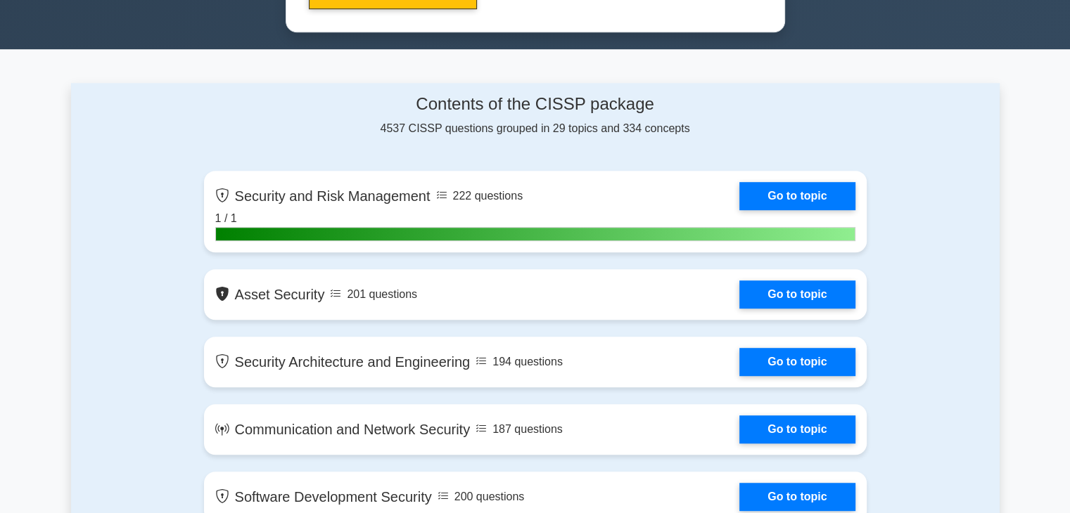
scroll to position [828, 0]
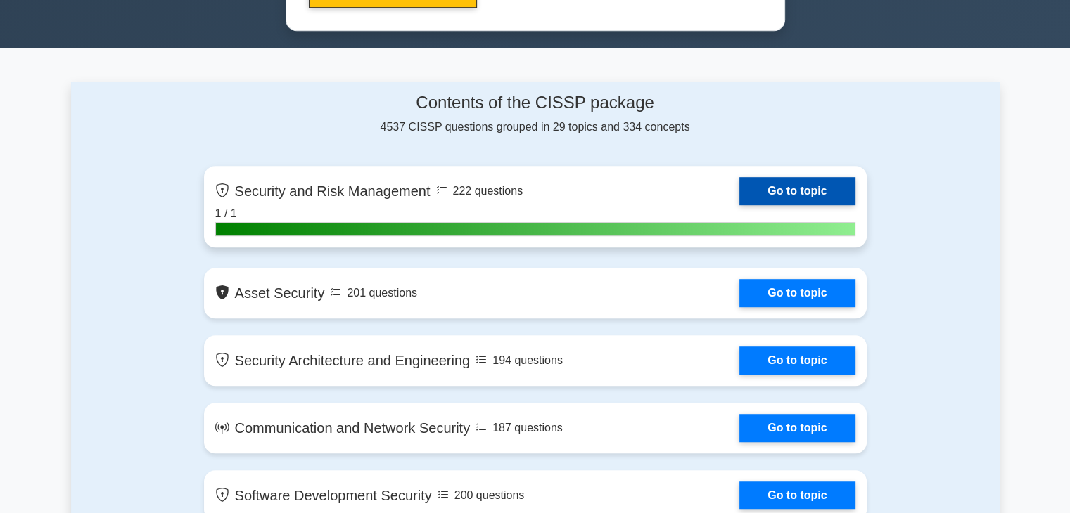
click at [739, 184] on link "Go to topic" at bounding box center [796, 191] width 115 height 28
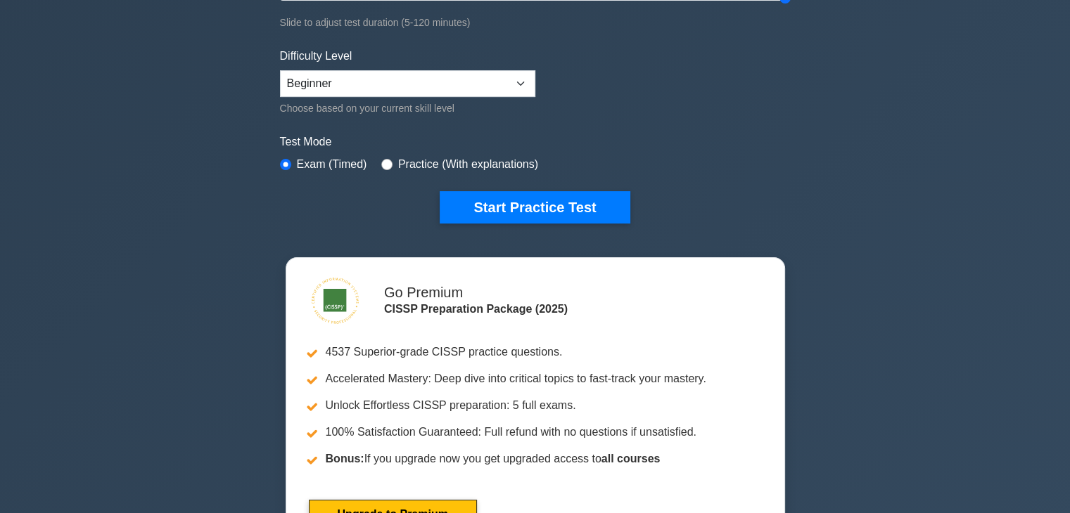
scroll to position [0, 0]
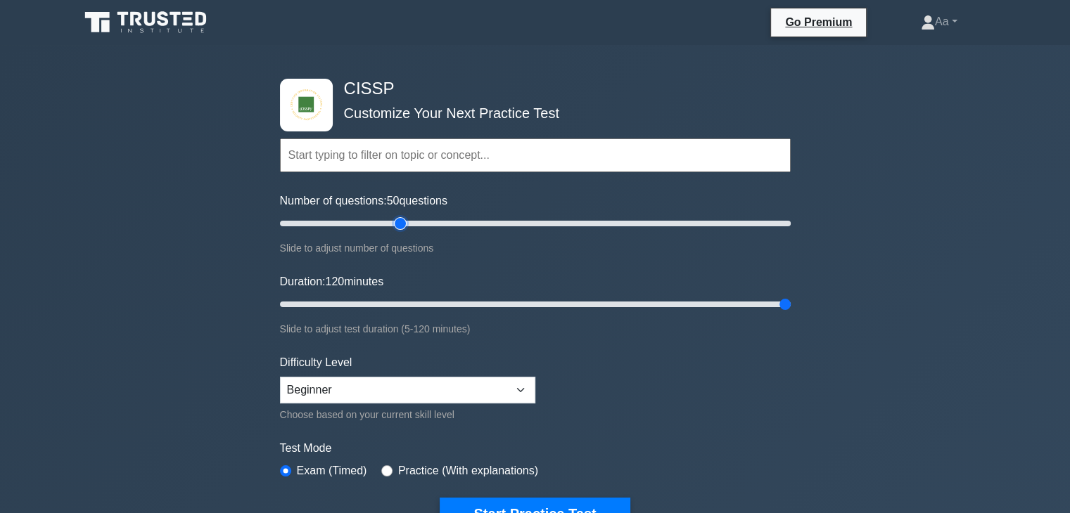
type input "50"
click at [402, 220] on input "Number of questions: 50 questions" at bounding box center [535, 223] width 511 height 17
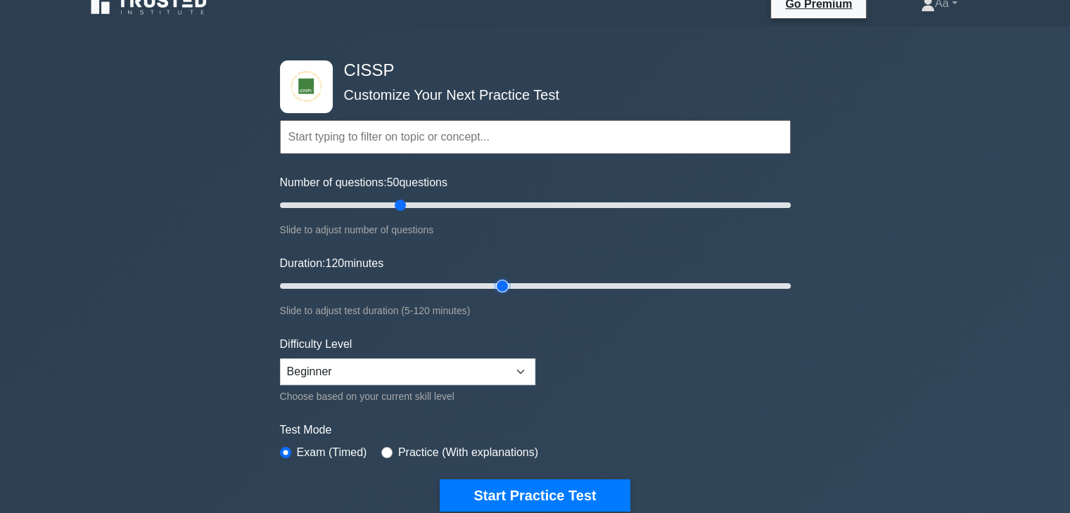
click at [503, 288] on input "Duration: 120 minutes" at bounding box center [535, 286] width 511 height 17
click at [369, 282] on input "Duration: 25 minutes" at bounding box center [535, 286] width 511 height 17
drag, startPoint x: 369, startPoint y: 282, endPoint x: 500, endPoint y: 276, distance: 131.6
type input "55"
click at [500, 278] on input "Duration: 55 minutes" at bounding box center [535, 286] width 511 height 17
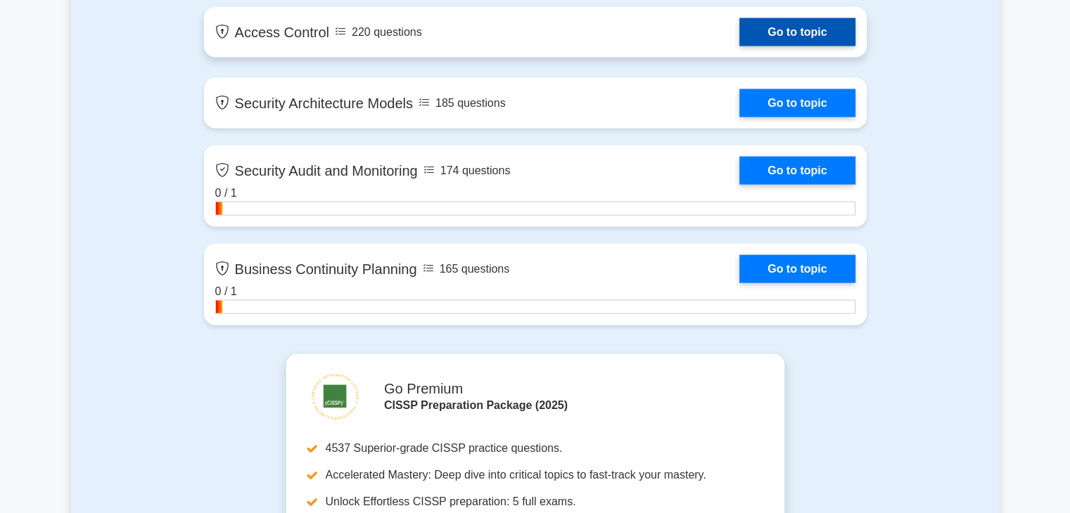
scroll to position [2800, 0]
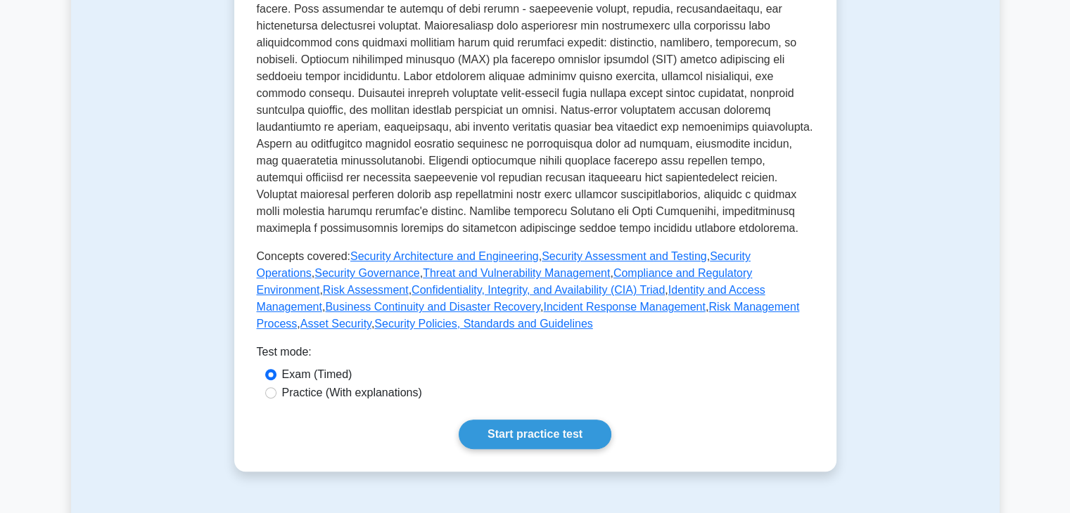
scroll to position [497, 0]
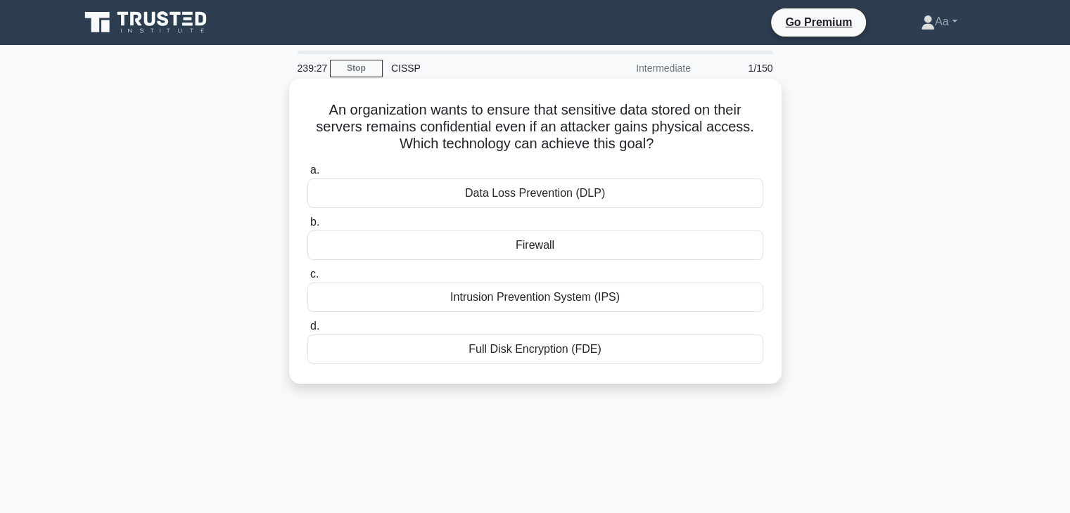
click at [577, 299] on div "Intrusion Prevention System (IPS)" at bounding box center [535, 298] width 456 height 30
click at [307, 279] on input "c. Intrusion Prevention System (IPS)" at bounding box center [307, 274] width 0 height 9
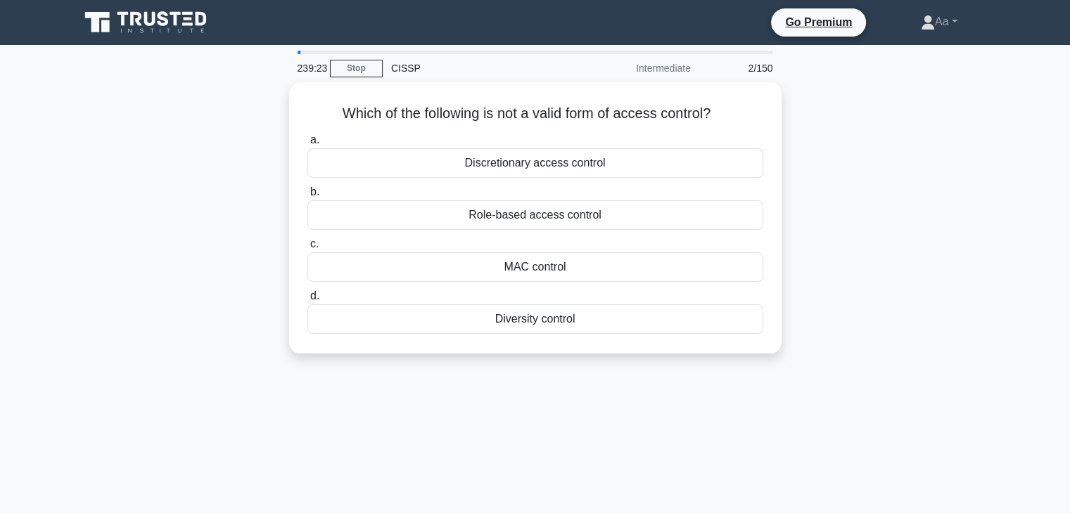
click at [406, 65] on div "CISSP" at bounding box center [479, 68] width 193 height 28
click at [363, 60] on link "Stop" at bounding box center [356, 69] width 53 height 18
